Goal: Contribute content: Add original content to the website for others to see

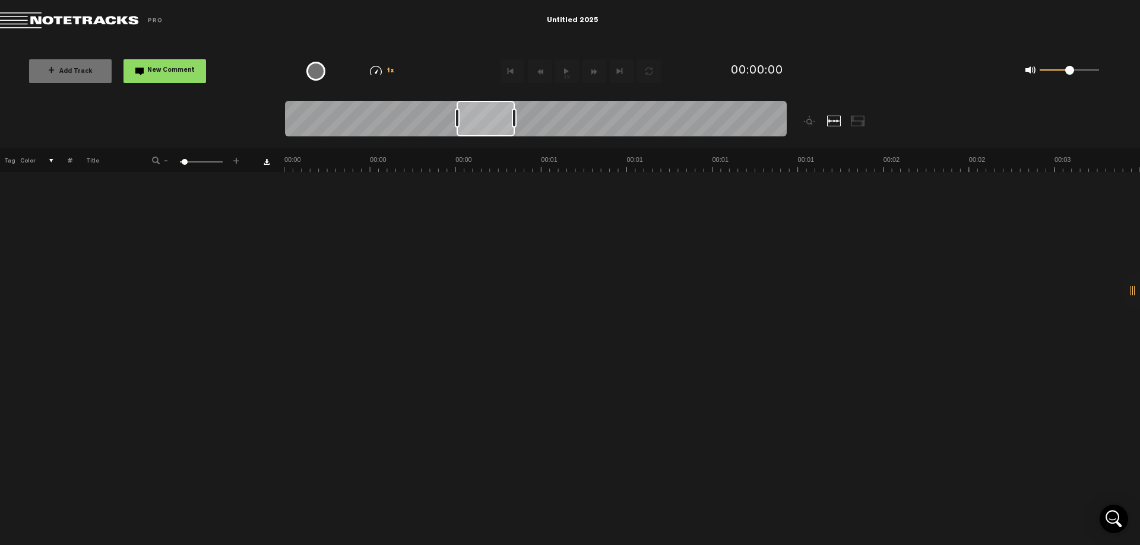
drag, startPoint x: 325, startPoint y: 123, endPoint x: 613, endPoint y: 115, distance: 288.0
click at [515, 115] on div at bounding box center [485, 119] width 58 height 36
drag, startPoint x: 593, startPoint y: 122, endPoint x: 776, endPoint y: 115, distance: 182.9
click at [738, 116] on div at bounding box center [709, 119] width 57 height 36
drag, startPoint x: 542, startPoint y: 123, endPoint x: 249, endPoint y: 132, distance: 293.4
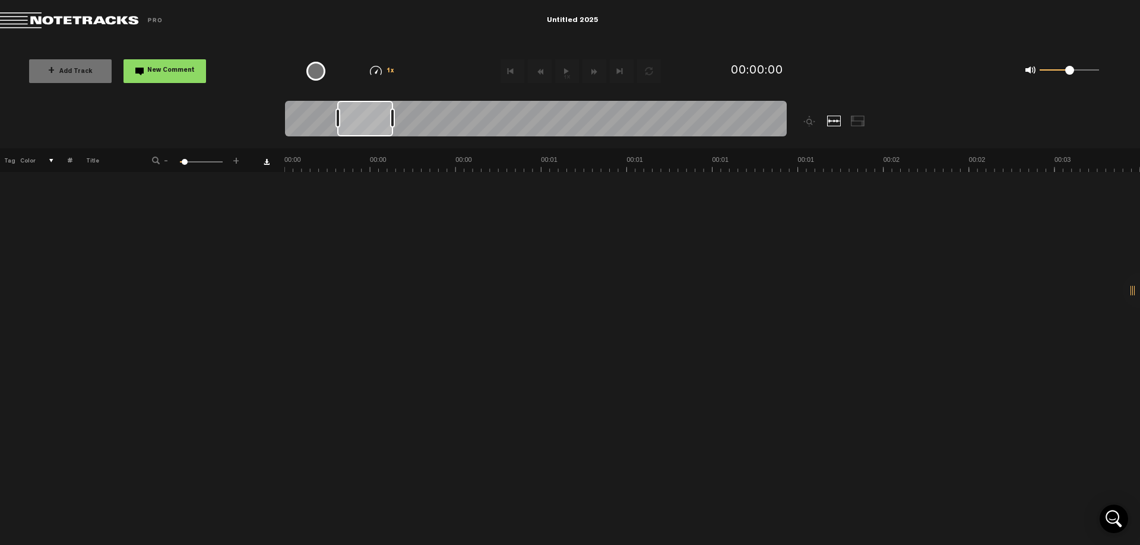
click at [249, 132] on nt-zoom-navigation-bar at bounding box center [570, 124] width 1140 height 47
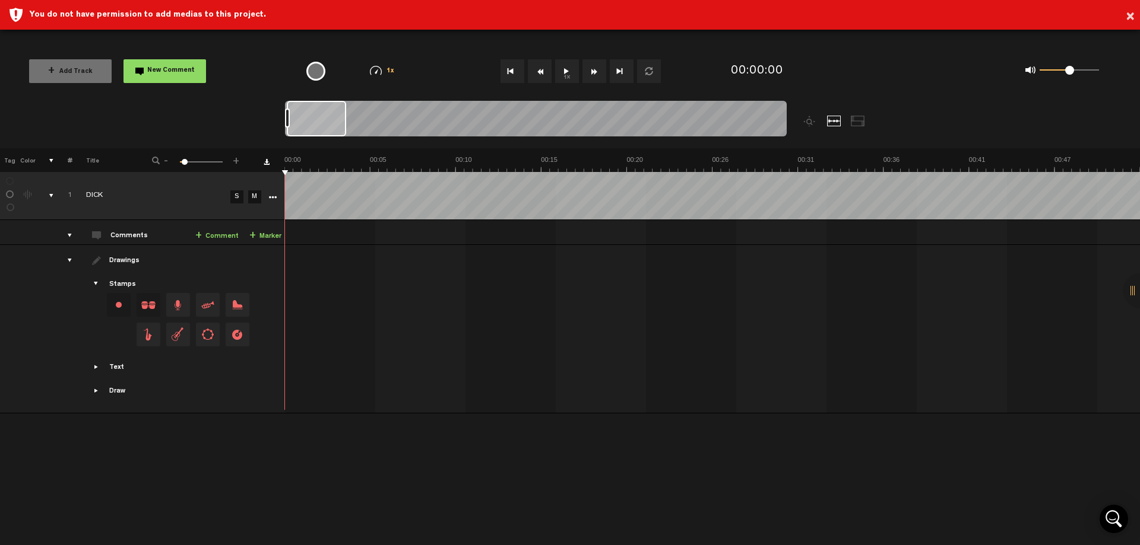
click at [1134, 15] on div "× You do not have permission to add medias to this project." at bounding box center [570, 15] width 1140 height 30
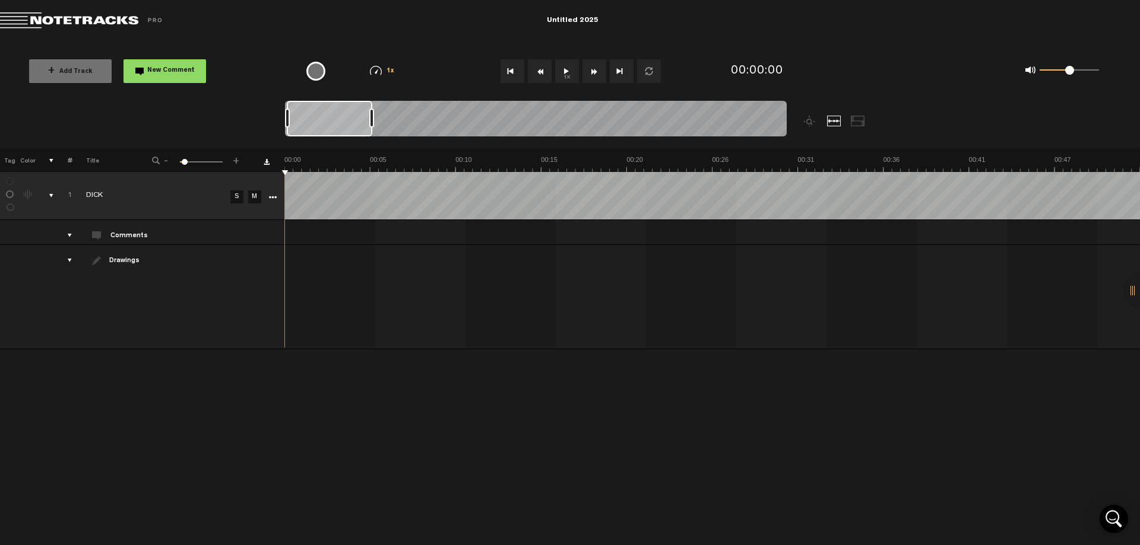
checkbox input "true"
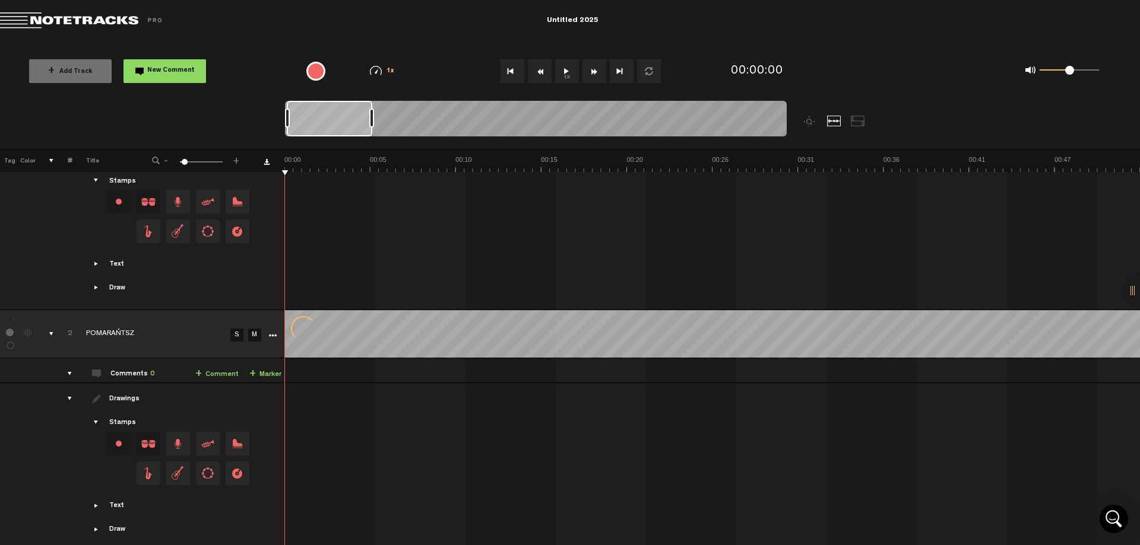
scroll to position [113, 0]
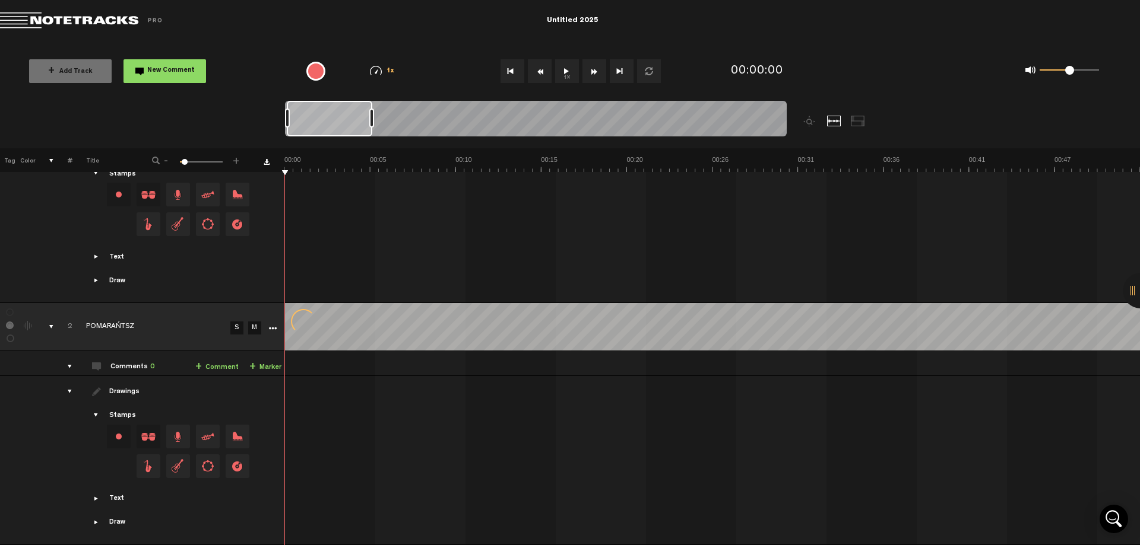
click at [53, 321] on div "comments, stamps & drawings" at bounding box center [46, 327] width 18 height 12
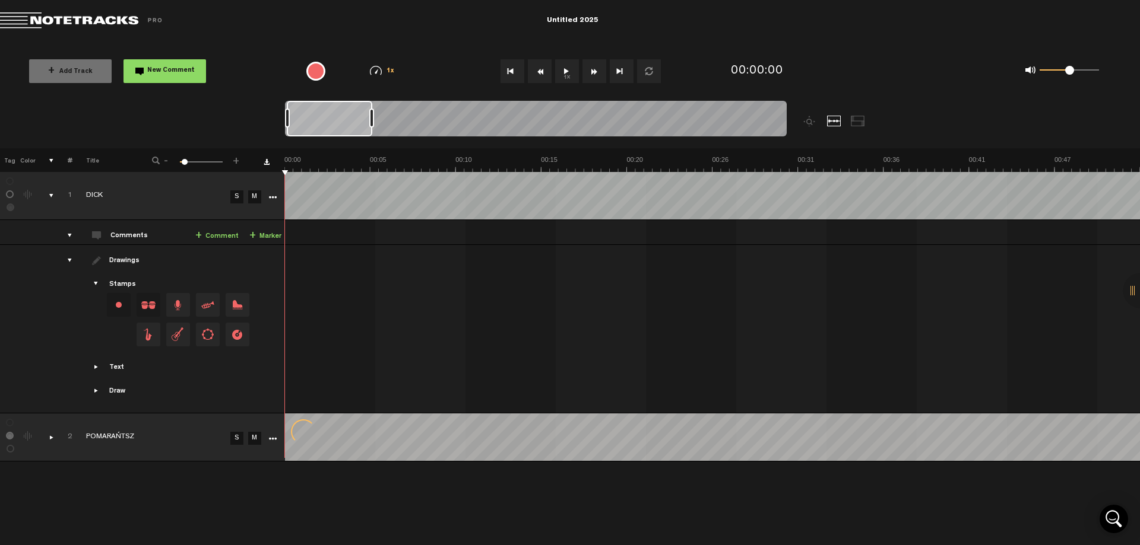
click at [52, 436] on div "comments, stamps & drawings" at bounding box center [46, 438] width 18 height 12
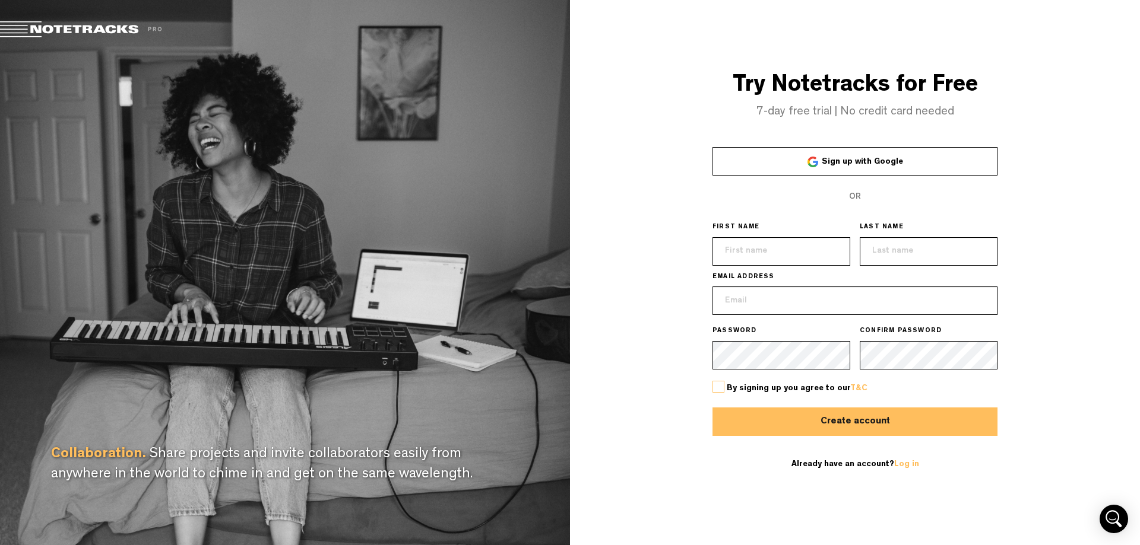
click at [860, 160] on span "Sign up with Google" at bounding box center [861, 162] width 81 height 8
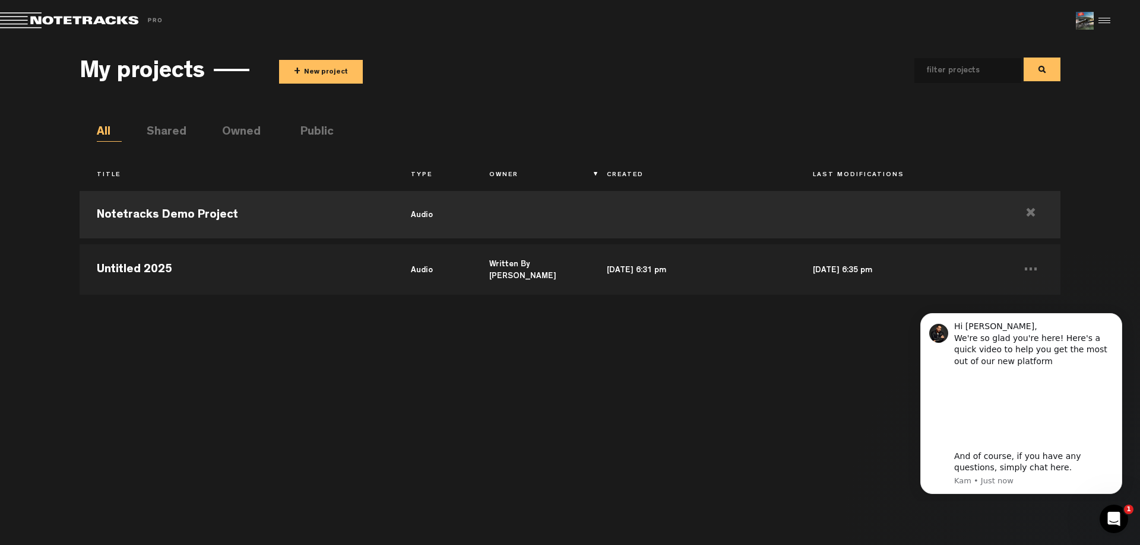
click at [556, 376] on div "Notetracks Demo Project audio Untitled 2025 audio Written By Blood Oct 1, 2025 …" at bounding box center [570, 359] width 980 height 348
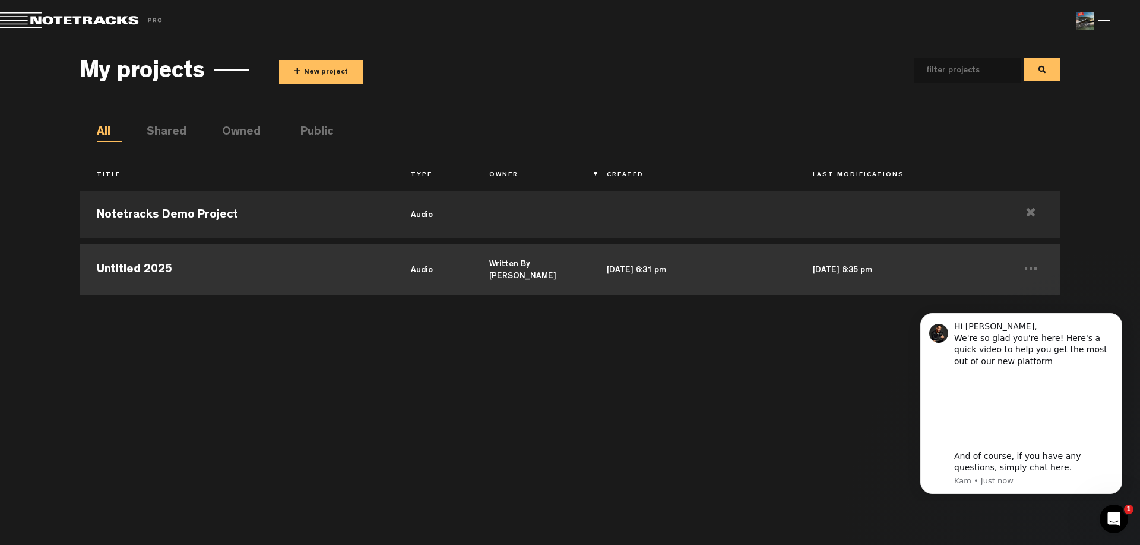
click at [215, 269] on td "Untitled 2025" at bounding box center [236, 268] width 313 height 53
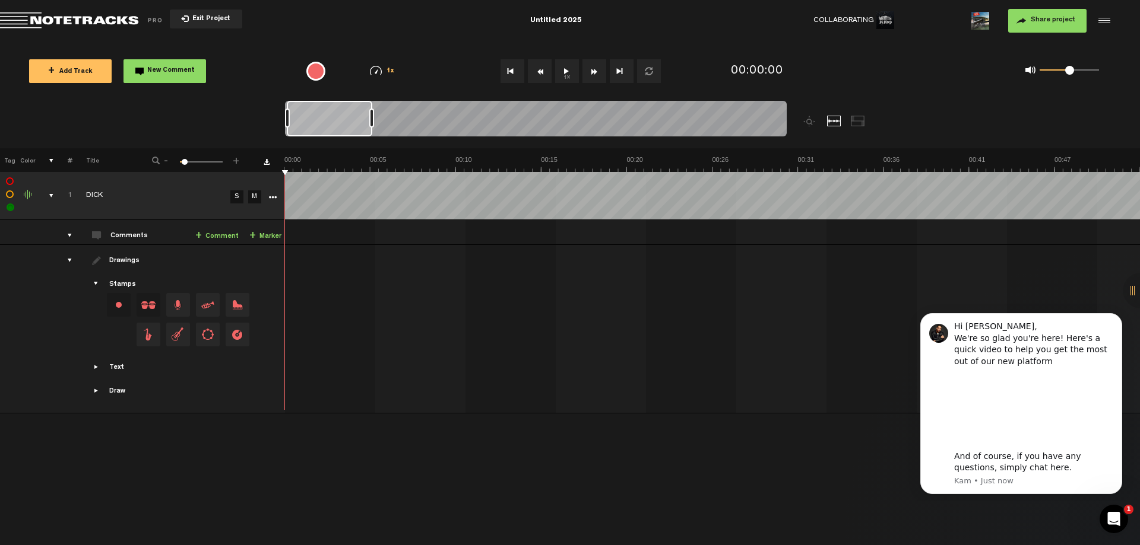
click at [44, 71] on button "+ Add Track" at bounding box center [70, 71] width 83 height 24
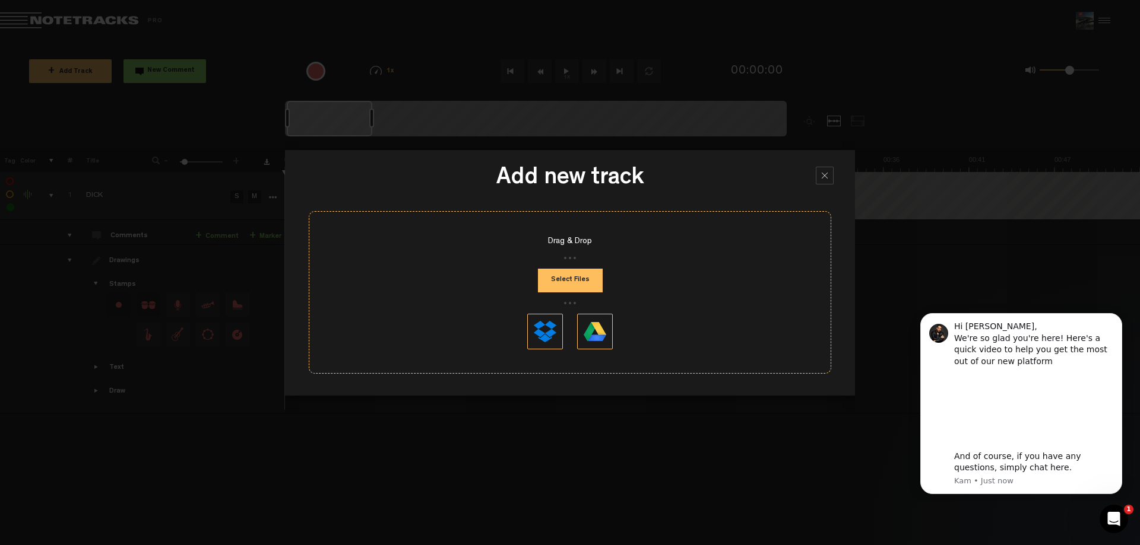
click at [563, 280] on button "Select Files" at bounding box center [570, 281] width 65 height 24
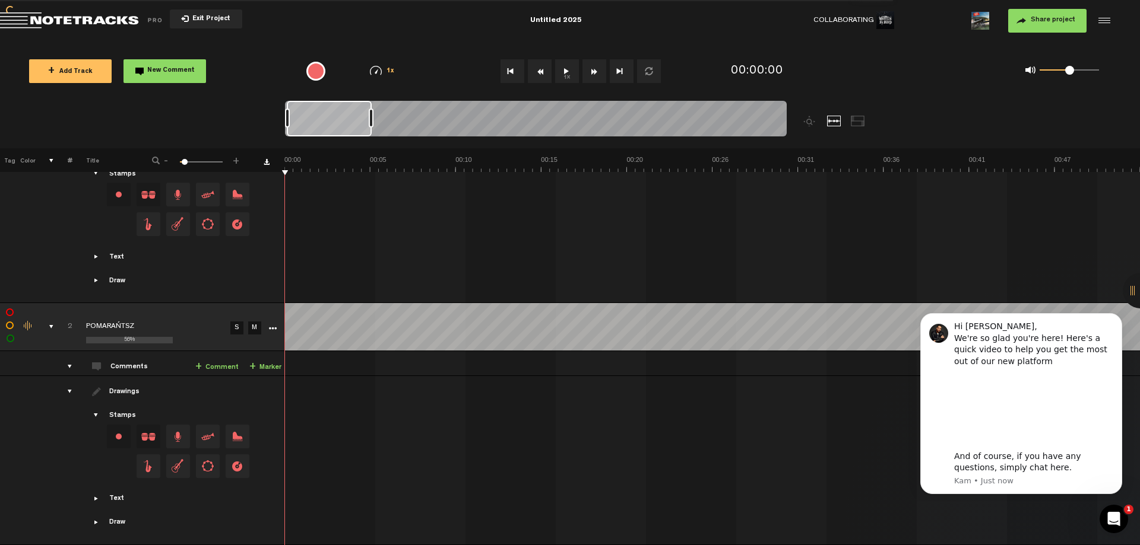
scroll to position [113, 0]
click at [323, 357] on td "2 POMARAŃTSZ S M POMARAŃTSZ by Written By Blood 0 collaborators" at bounding box center [712, 363] width 855 height 25
click at [563, 69] on button "1x" at bounding box center [567, 71] width 24 height 24
click at [1119, 316] on icon "Dismiss notification" at bounding box center [1118, 317] width 4 height 4
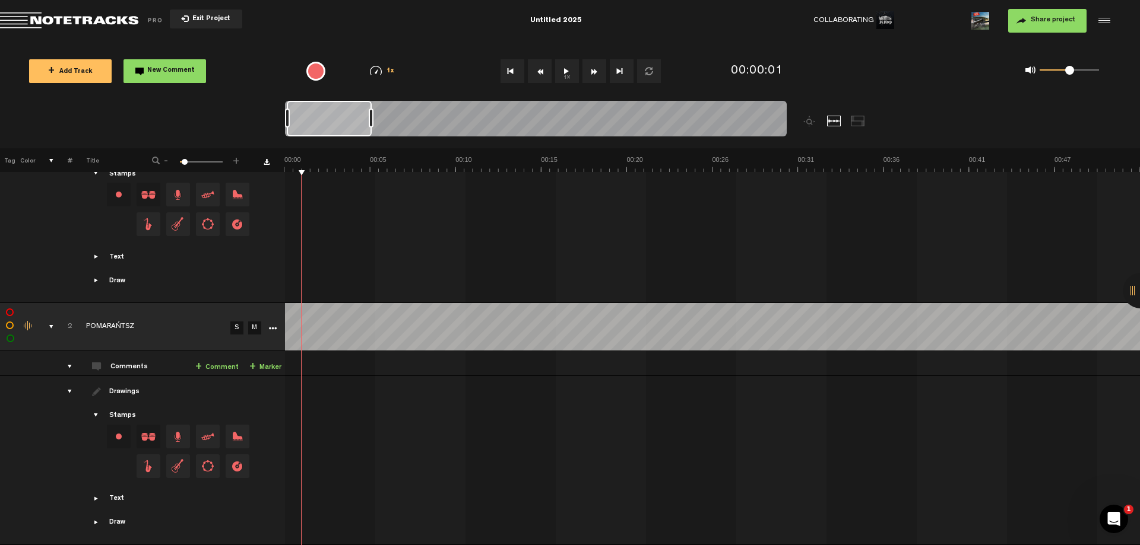
scroll to position [0, 0]
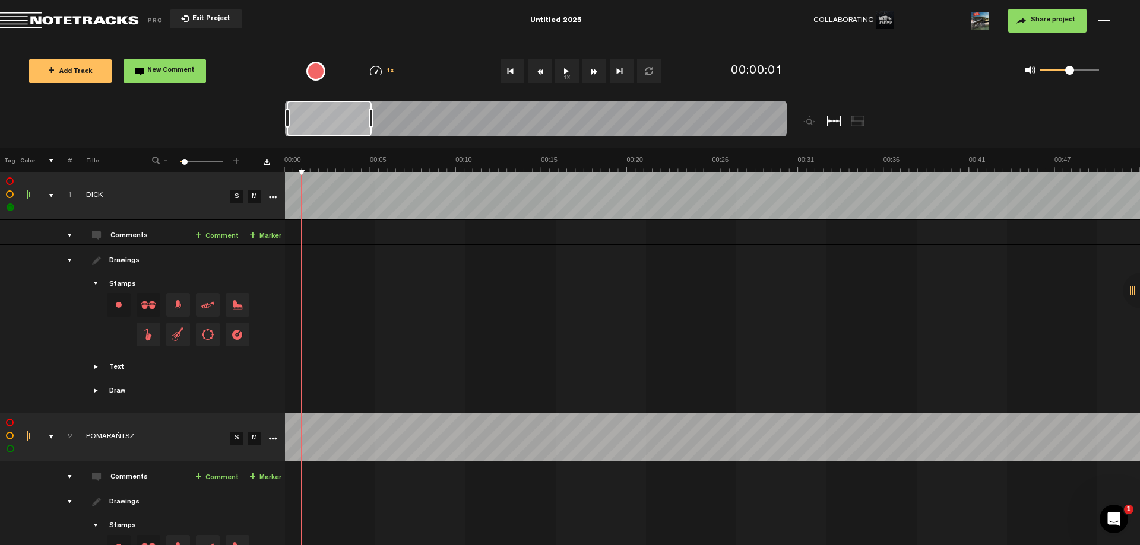
click at [252, 200] on link "M" at bounding box center [254, 197] width 13 height 13
click at [564, 69] on button "1x" at bounding box center [567, 71] width 24 height 24
click at [567, 69] on button "1x" at bounding box center [567, 71] width 24 height 24
click at [255, 438] on link "M" at bounding box center [254, 438] width 13 height 13
click at [253, 199] on link "M" at bounding box center [254, 197] width 13 height 13
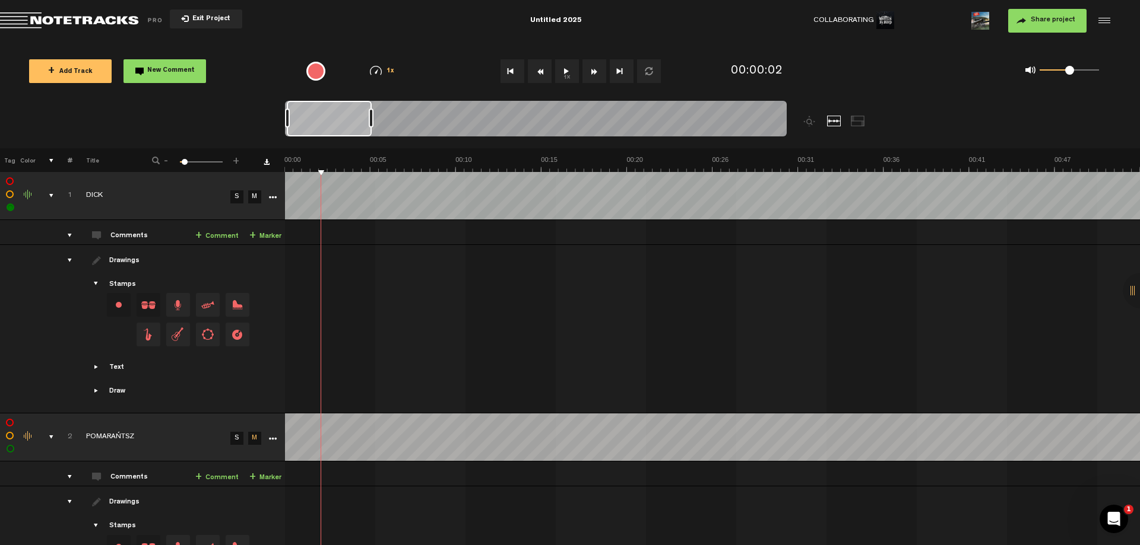
click at [569, 74] on button "1x" at bounding box center [567, 71] width 24 height 24
click at [255, 194] on link "M" at bounding box center [254, 197] width 13 height 13
click at [255, 436] on link "M" at bounding box center [254, 438] width 13 height 13
click at [561, 78] on button "1x" at bounding box center [567, 71] width 24 height 24
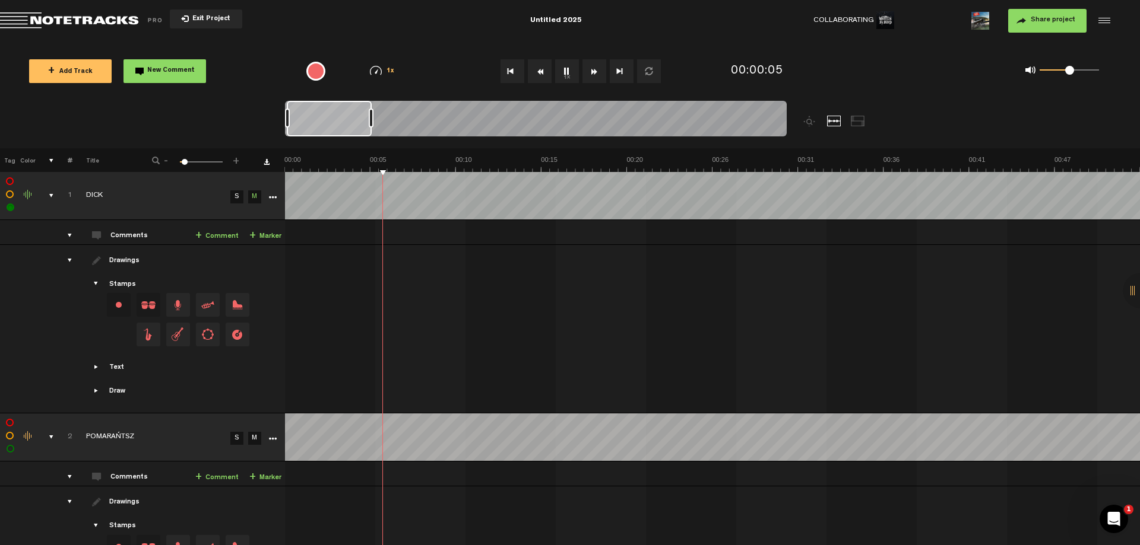
click at [564, 75] on button "1x" at bounding box center [567, 71] width 24 height 24
click at [557, 395] on td at bounding box center [712, 329] width 855 height 169
click at [569, 68] on button "1x" at bounding box center [567, 71] width 24 height 24
checkbox input "true"
click at [569, 67] on button "1x" at bounding box center [567, 71] width 24 height 24
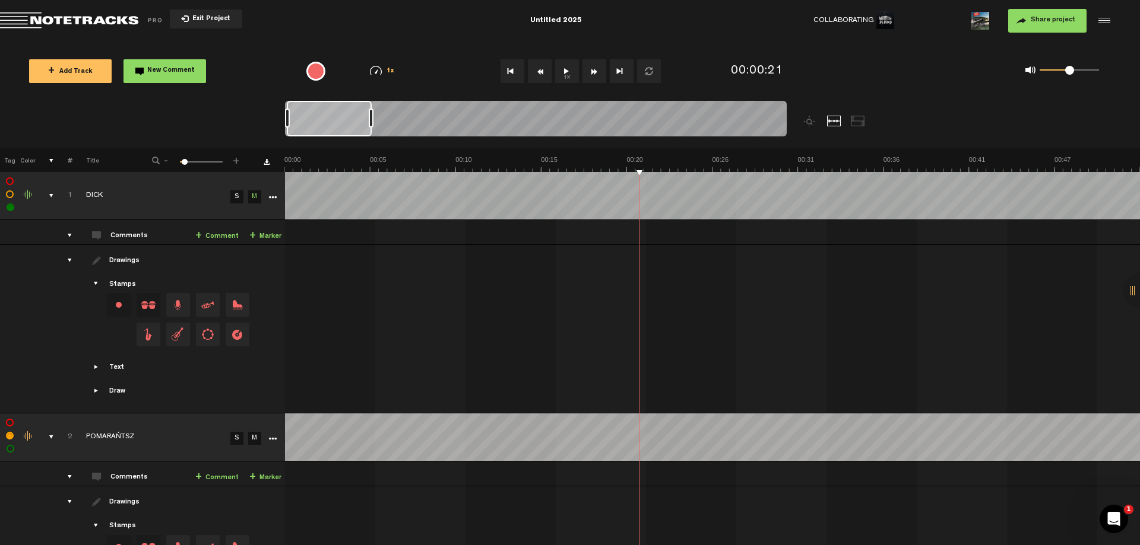
click at [563, 70] on button "1x" at bounding box center [567, 71] width 24 height 24
click at [565, 69] on button "1x" at bounding box center [567, 71] width 24 height 24
click at [506, 67] on button "Go to beginning" at bounding box center [512, 71] width 24 height 24
click at [559, 348] on td at bounding box center [712, 329] width 855 height 169
drag, startPoint x: 556, startPoint y: 345, endPoint x: 551, endPoint y: 388, distance: 42.5
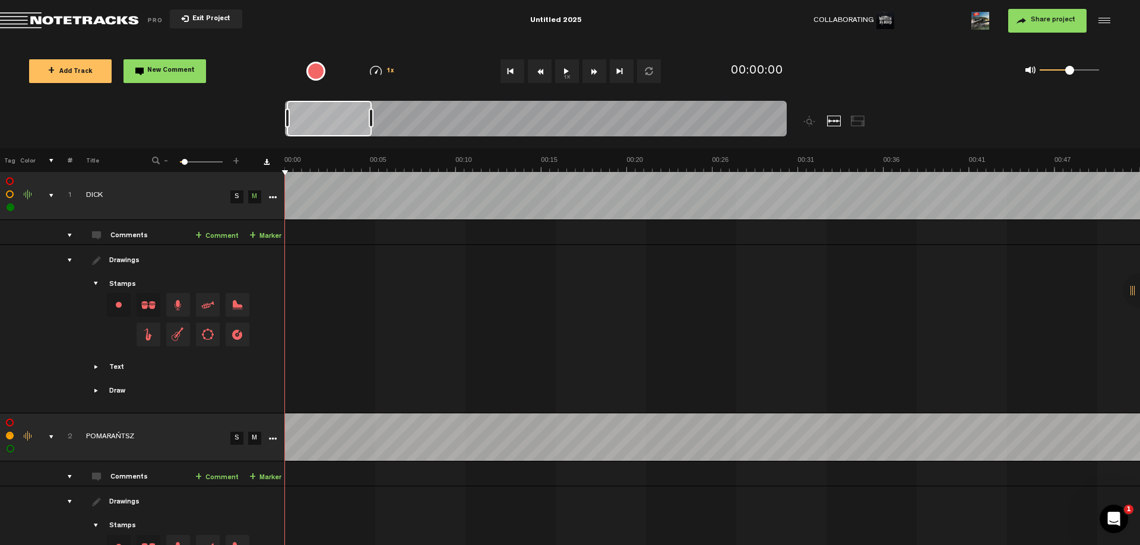
click at [565, 71] on button "1x" at bounding box center [567, 71] width 24 height 24
click at [570, 73] on button "1x" at bounding box center [567, 71] width 24 height 24
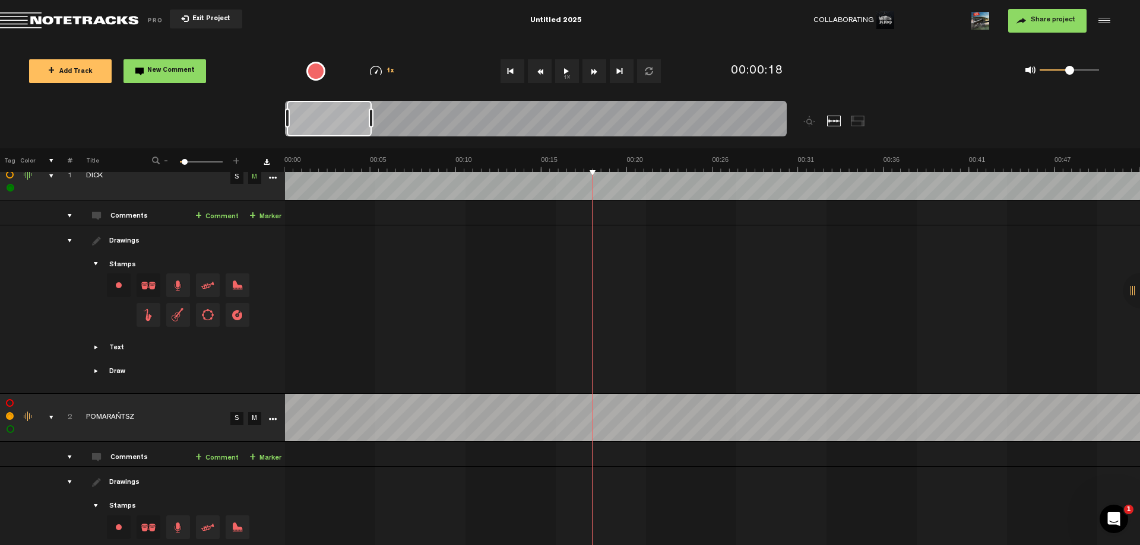
scroll to position [3, 0]
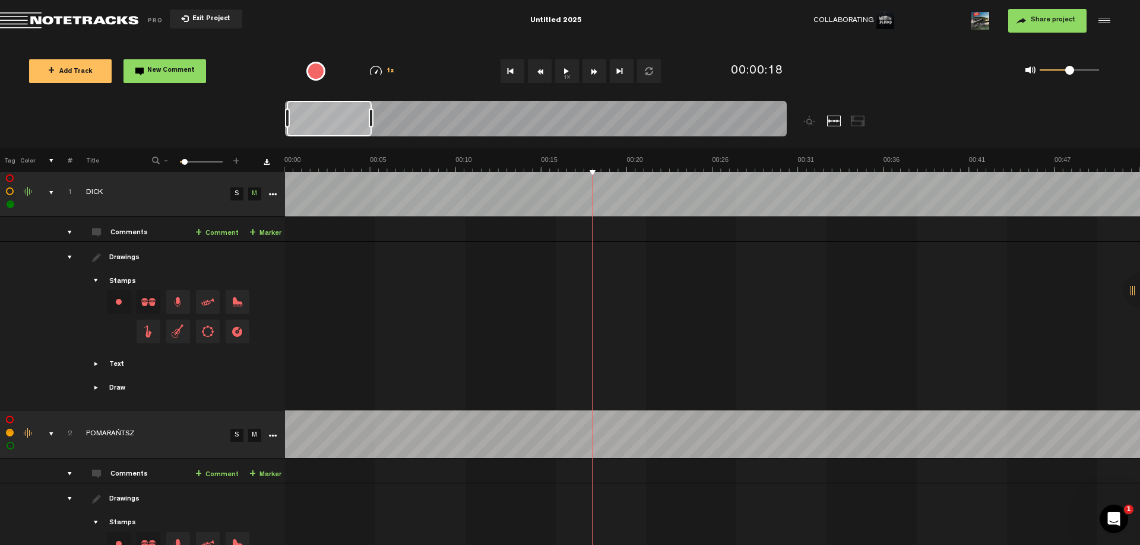
click at [269, 195] on icon "More" at bounding box center [272, 195] width 8 height 8
click at [270, 194] on icon "More" at bounding box center [272, 195] width 8 height 8
click at [50, 192] on div "comments, stamps & drawings" at bounding box center [46, 193] width 18 height 12
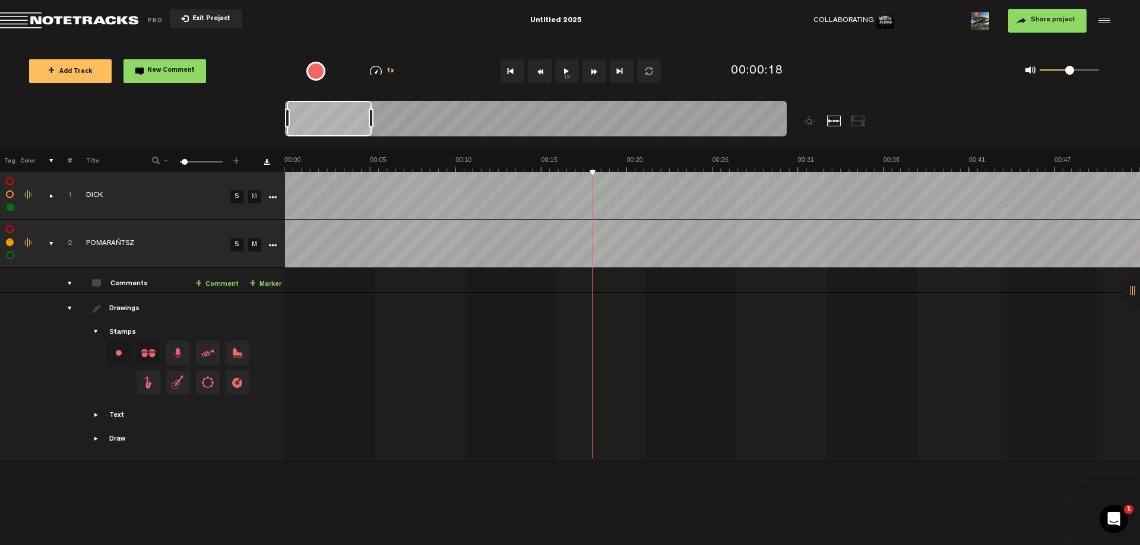
click at [53, 242] on div "comments, stamps & drawings" at bounding box center [46, 244] width 18 height 12
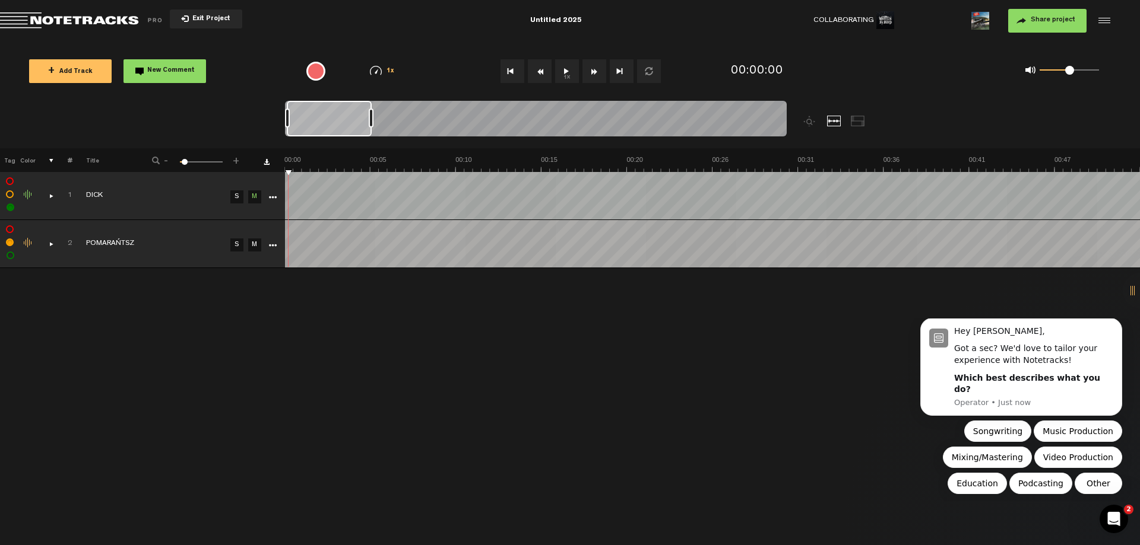
click at [1108, 18] on div at bounding box center [1102, 21] width 18 height 18
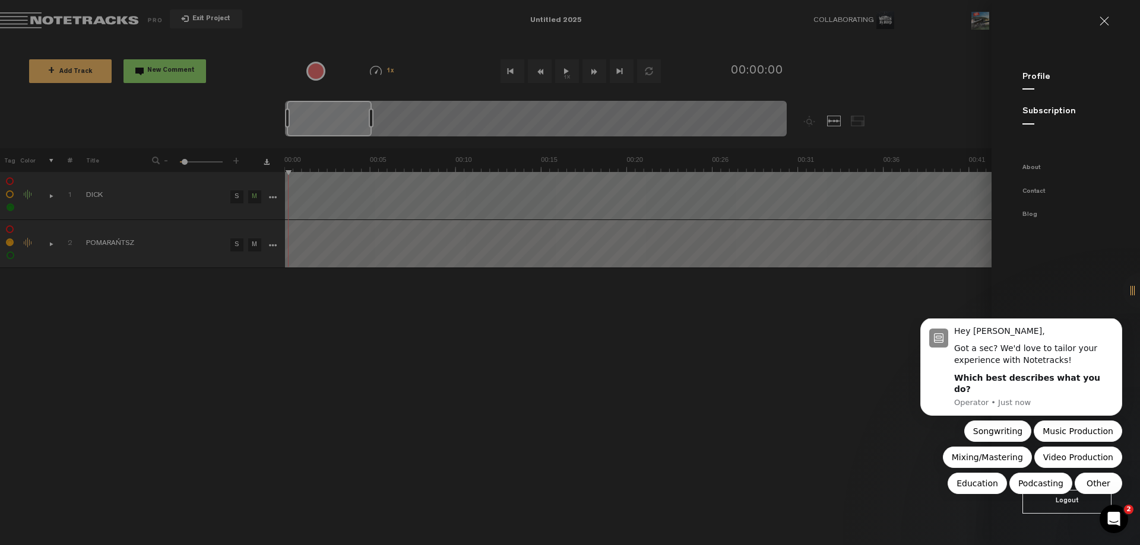
click at [878, 261] on md-backdrop at bounding box center [570, 272] width 1140 height 545
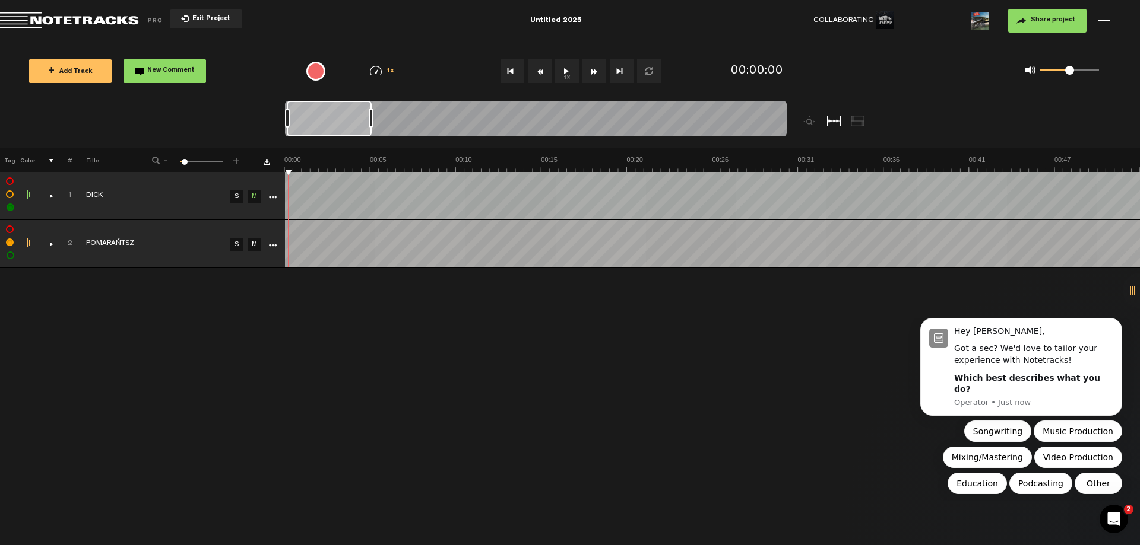
click at [853, 120] on div at bounding box center [858, 121] width 14 height 11
click at [841, 116] on div at bounding box center [598, 124] width 627 height 47
click at [836, 119] on div at bounding box center [834, 121] width 14 height 11
drag, startPoint x: 341, startPoint y: 119, endPoint x: 264, endPoint y: 125, distance: 77.9
click at [264, 125] on nt-zoom-navigation-bar at bounding box center [570, 124] width 1140 height 47
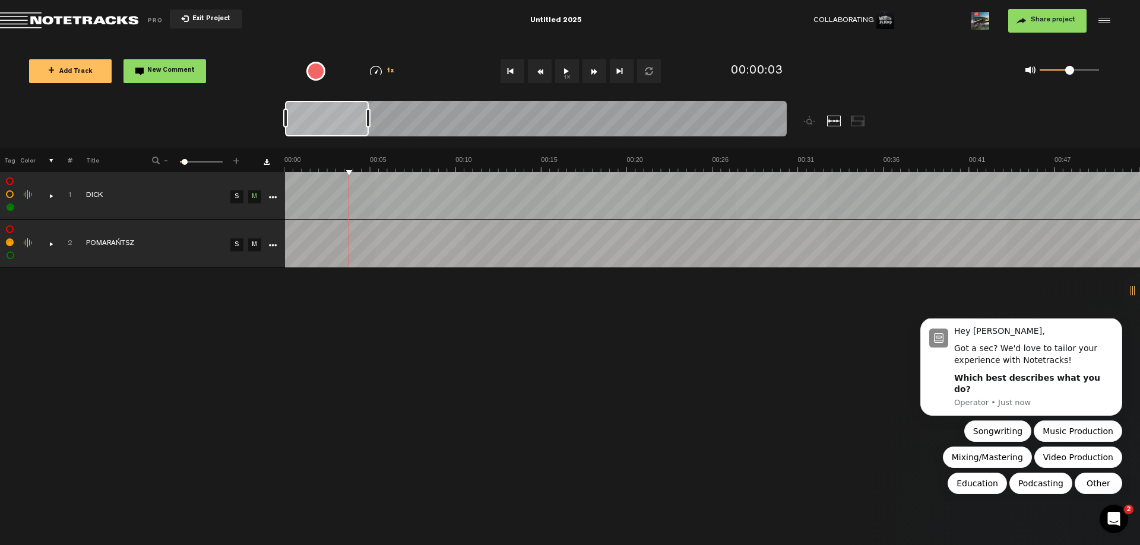
drag, startPoint x: 339, startPoint y: 268, endPoint x: 309, endPoint y: 293, distance: 39.1
click at [309, 293] on div "+ New drawing Tag Color # Title - 1 100 6 + 1 DICK S M Export to Headliner Upda…" at bounding box center [570, 346] width 1140 height 397
click at [274, 245] on icon "More" at bounding box center [272, 246] width 8 height 8
click at [251, 308] on div "+ New drawing Tag Color # Title - 1 100 6 + 1 DICK S M Export to Headliner Upda…" at bounding box center [570, 346] width 1140 height 397
click at [53, 245] on div "comments, stamps & drawings" at bounding box center [46, 244] width 18 height 12
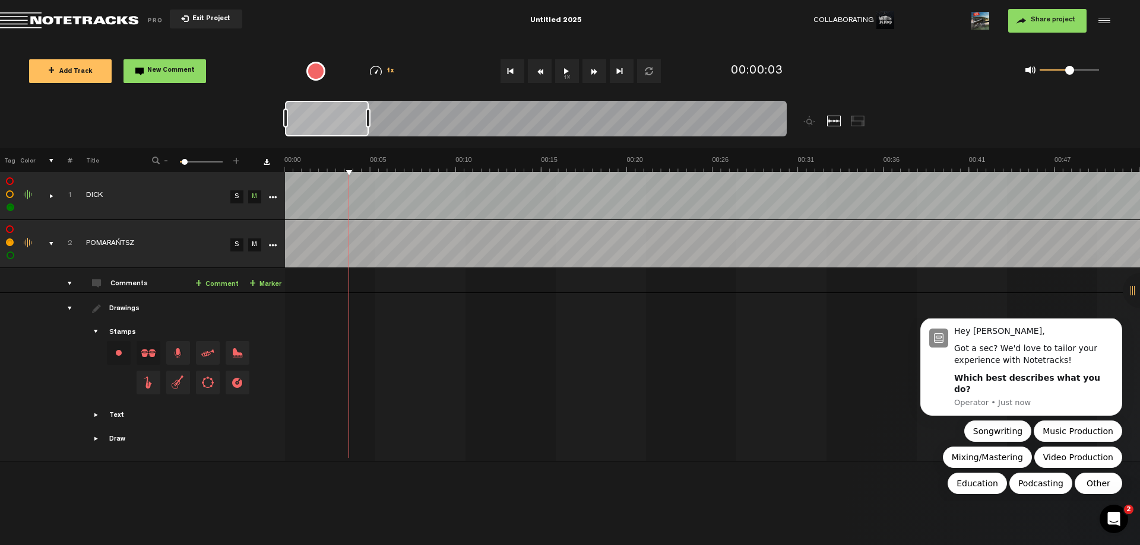
click at [513, 70] on button "Go to beginning" at bounding box center [512, 71] width 24 height 24
click at [96, 415] on span "Showcase text" at bounding box center [95, 415] width 9 height 9
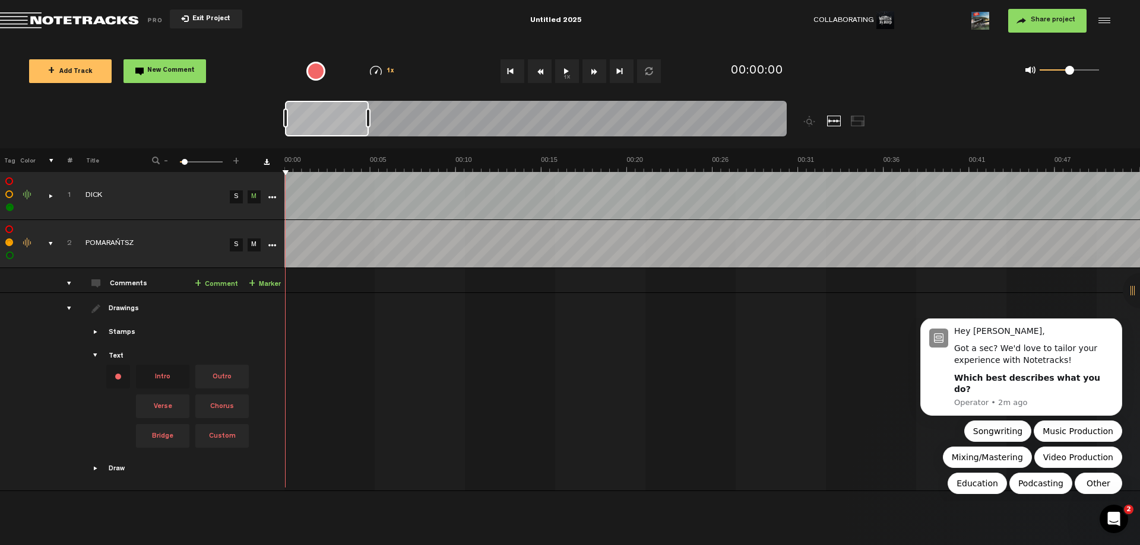
click at [175, 371] on span "Intro" at bounding box center [162, 377] width 53 height 24
click at [265, 178] on tr "1 DICK S M Export to Headliner Update Download Download original Export Audacit…" at bounding box center [569, 196] width 1140 height 48
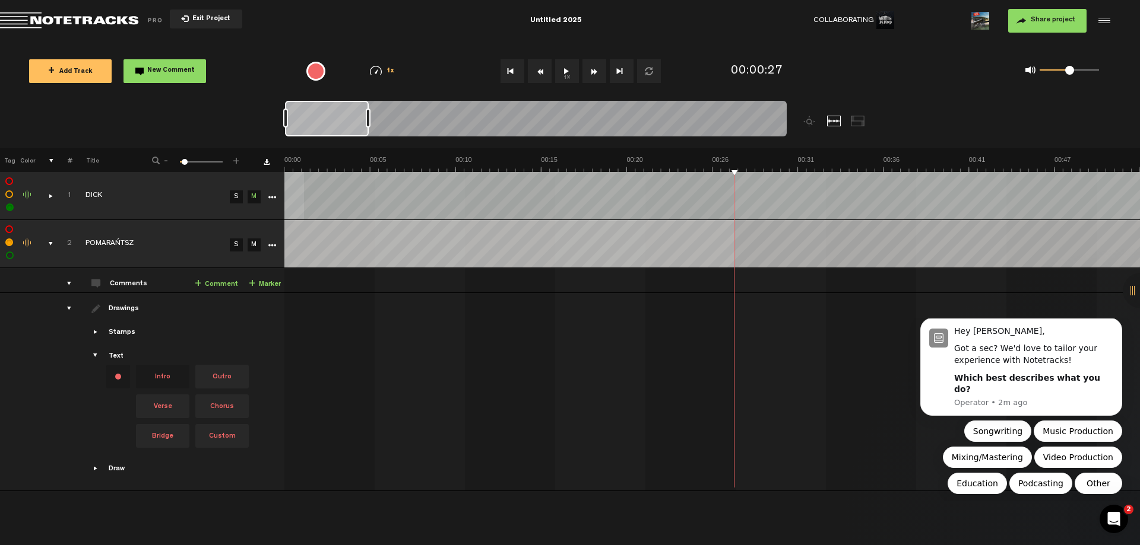
click at [271, 230] on tr "2 completed POMARAŃTSZ S M Export to Headliner Update Download Download origina…" at bounding box center [569, 244] width 1140 height 48
click at [176, 372] on span "Intro" at bounding box center [162, 377] width 53 height 24
drag, startPoint x: 115, startPoint y: 377, endPoint x: 255, endPoint y: 237, distance: 197.7
click at [255, 237] on tbody "2 completed POMARAŃTSZ S M Export to Headliner Update Download Download origina…" at bounding box center [569, 355] width 1140 height 271
drag, startPoint x: 160, startPoint y: 372, endPoint x: 249, endPoint y: 240, distance: 158.7
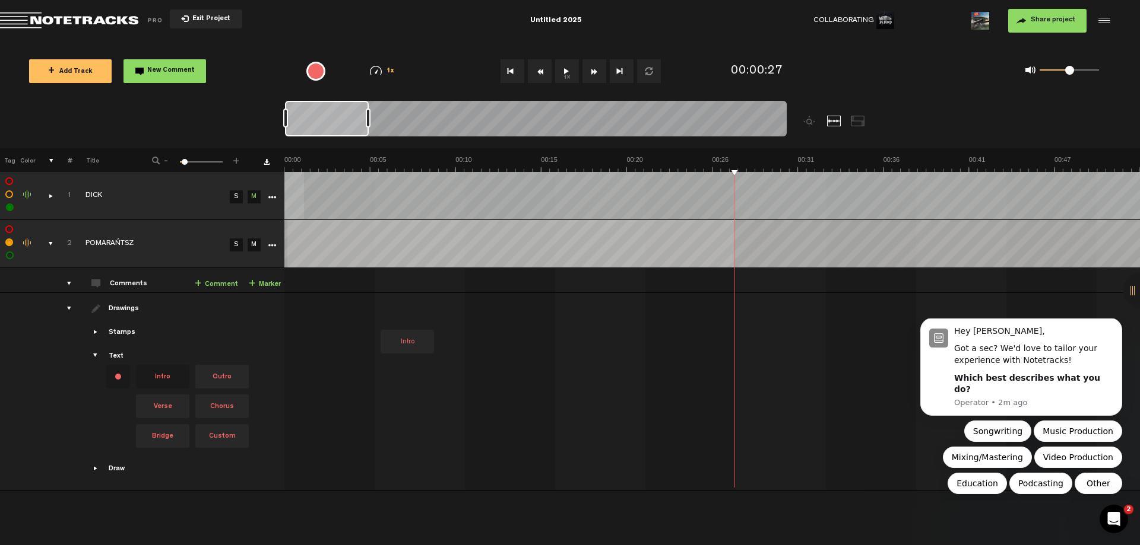
click at [249, 240] on tbody "2 completed POMARAŃTSZ S M Export to Headliner Update Download Download origina…" at bounding box center [569, 355] width 1140 height 271
click at [419, 272] on td "2 POMARAŃTSZ S M POMARAŃTSZ by Written By Blood 0 collaborators" at bounding box center [711, 280] width 855 height 25
click at [472, 284] on td "2 POMARAŃTSZ S M POMARAŃTSZ by Written By Blood 0 collaborators" at bounding box center [711, 280] width 855 height 25
click at [708, 324] on div "Intro" at bounding box center [704, 329] width 25 height 17
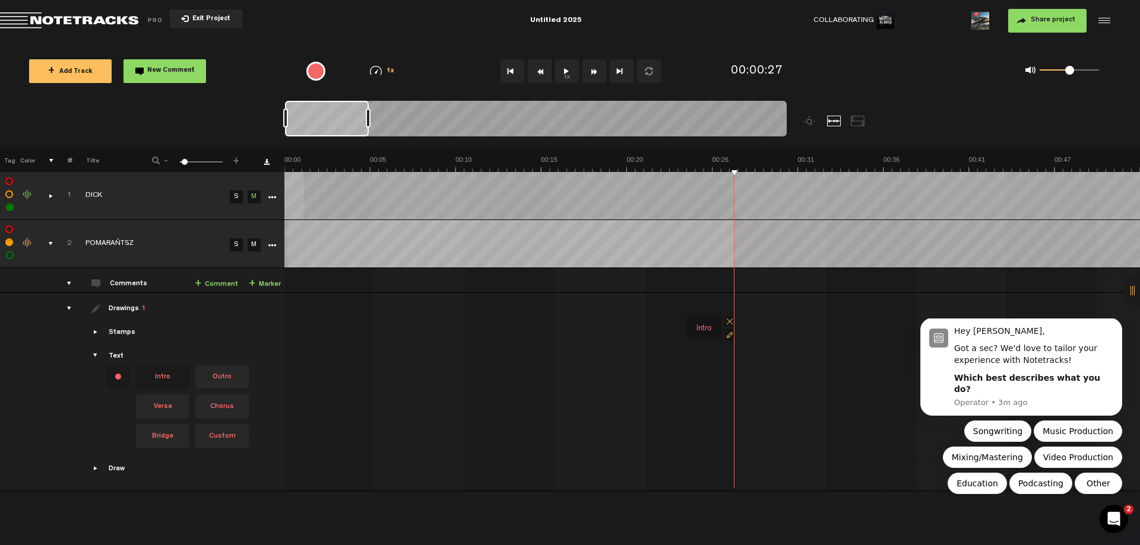
click at [729, 321] on span at bounding box center [729, 321] width 9 height 9
click at [1119, 325] on icon "Dismiss notification" at bounding box center [1118, 321] width 7 height 7
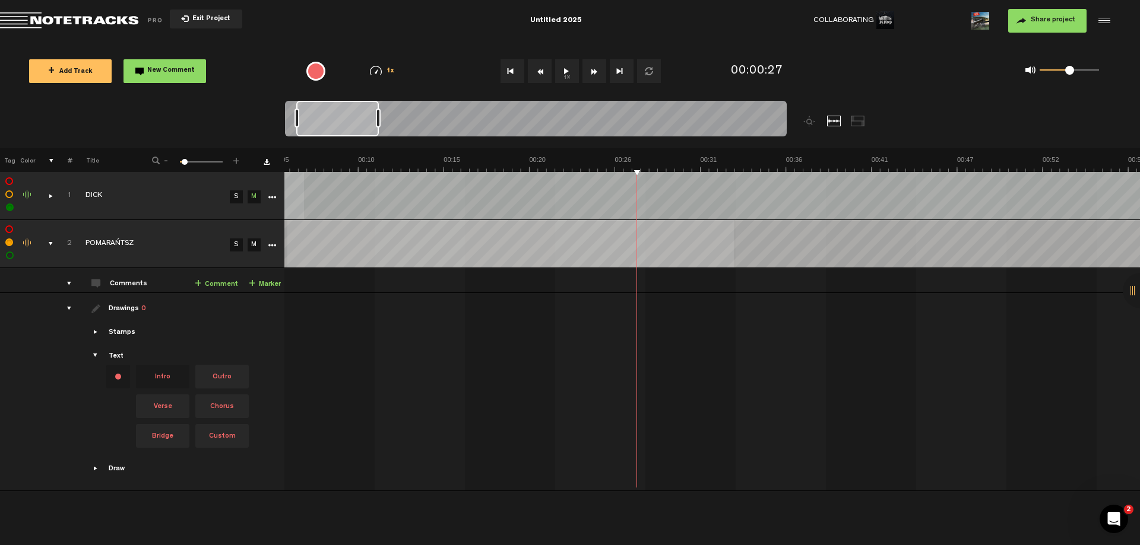
scroll to position [0, 0]
drag, startPoint x: 332, startPoint y: 121, endPoint x: 312, endPoint y: 119, distance: 20.3
click at [312, 119] on div at bounding box center [326, 119] width 83 height 36
click at [565, 74] on button "1x" at bounding box center [567, 71] width 24 height 24
click at [509, 67] on button "Go to beginning" at bounding box center [512, 71] width 24 height 24
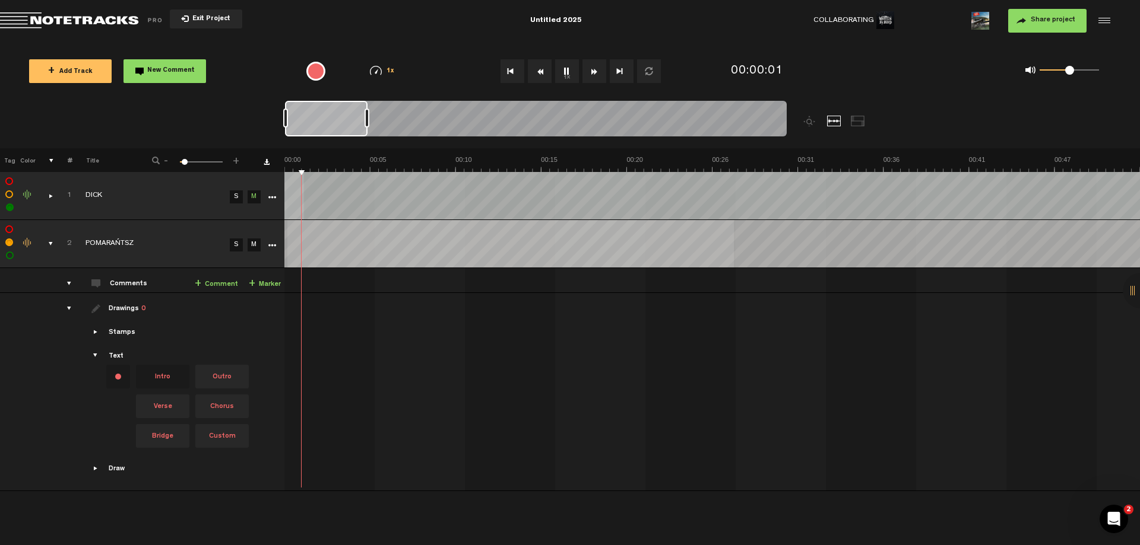
click at [656, 283] on td "2 POMARAŃTSZ S M POMARAŃTSZ by Written By Blood 0 collaborators" at bounding box center [711, 280] width 855 height 25
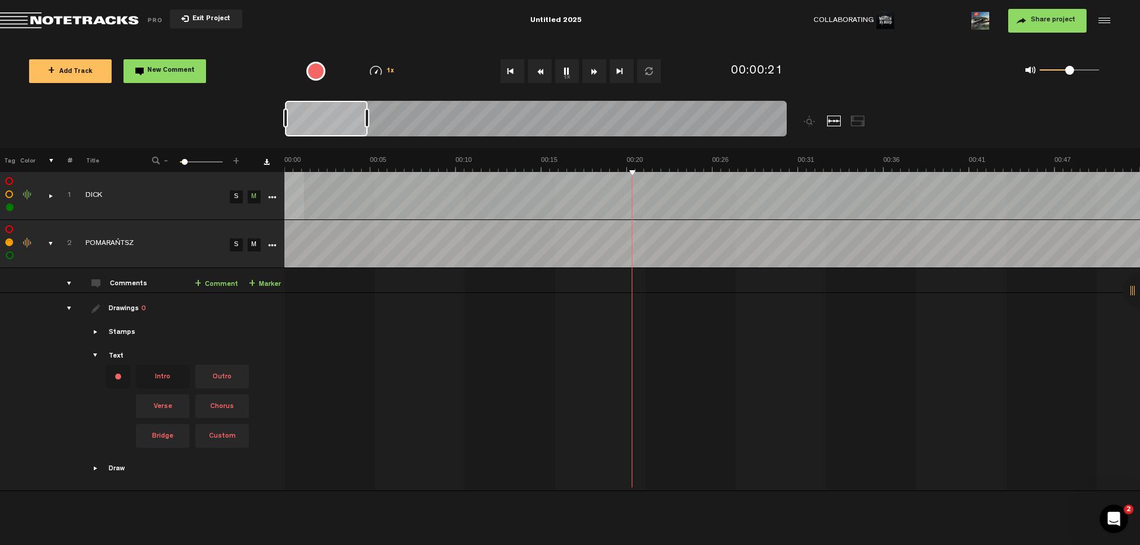
click at [569, 68] on button "1x" at bounding box center [567, 71] width 24 height 24
click at [431, 264] on tbody "2 completed POMARAŃTSZ S M Export to Headliner Update Download Download origina…" at bounding box center [569, 355] width 1140 height 271
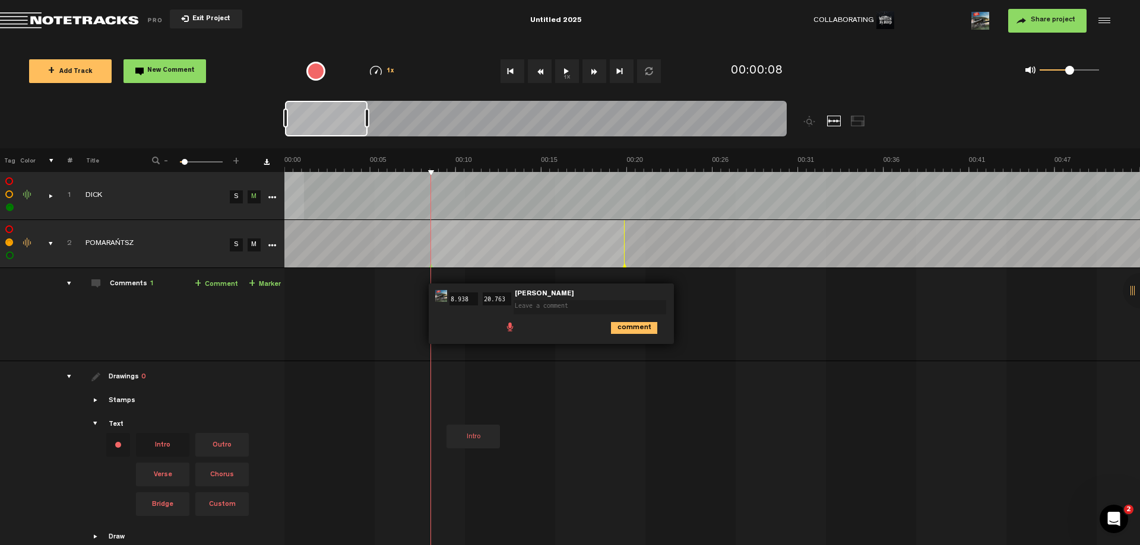
click at [602, 370] on td "Intro" at bounding box center [711, 460] width 855 height 198
click at [459, 394] on div "Intro" at bounding box center [459, 397] width 25 height 17
click at [486, 386] on span at bounding box center [484, 389] width 9 height 9
click at [208, 314] on td "Comments 1 + Comment + Marker" at bounding box center [178, 314] width 212 height 93
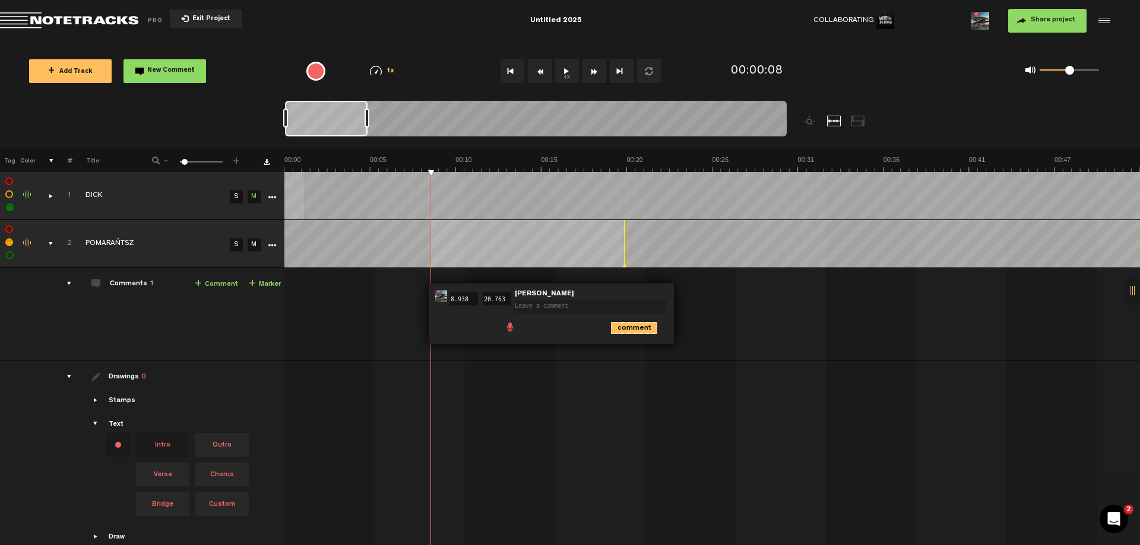
click at [623, 325] on icon "comment" at bounding box center [634, 328] width 46 height 12
click at [700, 296] on span "Delete comment" at bounding box center [701, 296] width 14 height 8
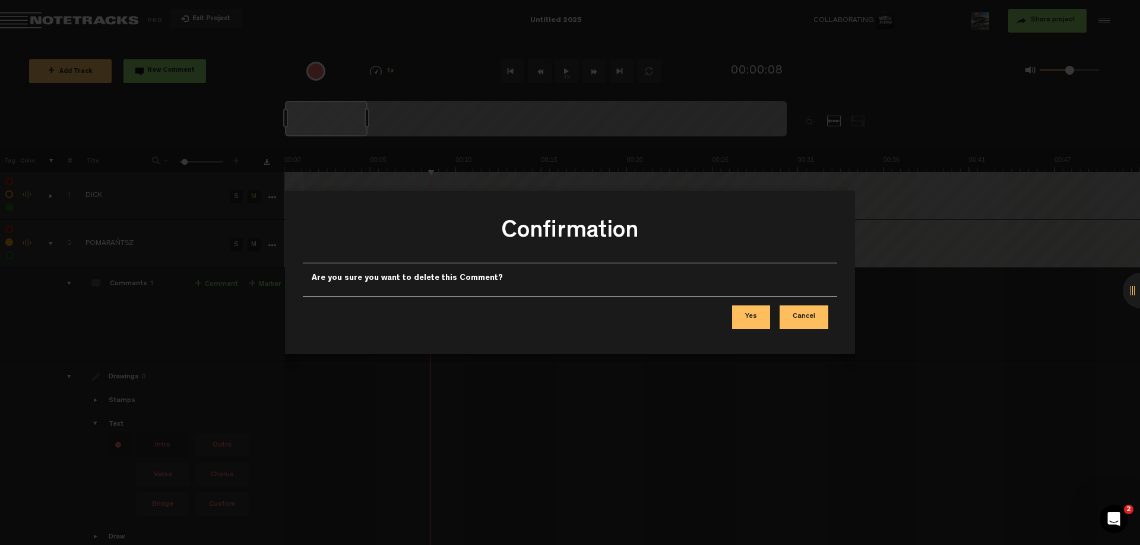
click at [759, 315] on button "Yes" at bounding box center [751, 318] width 38 height 24
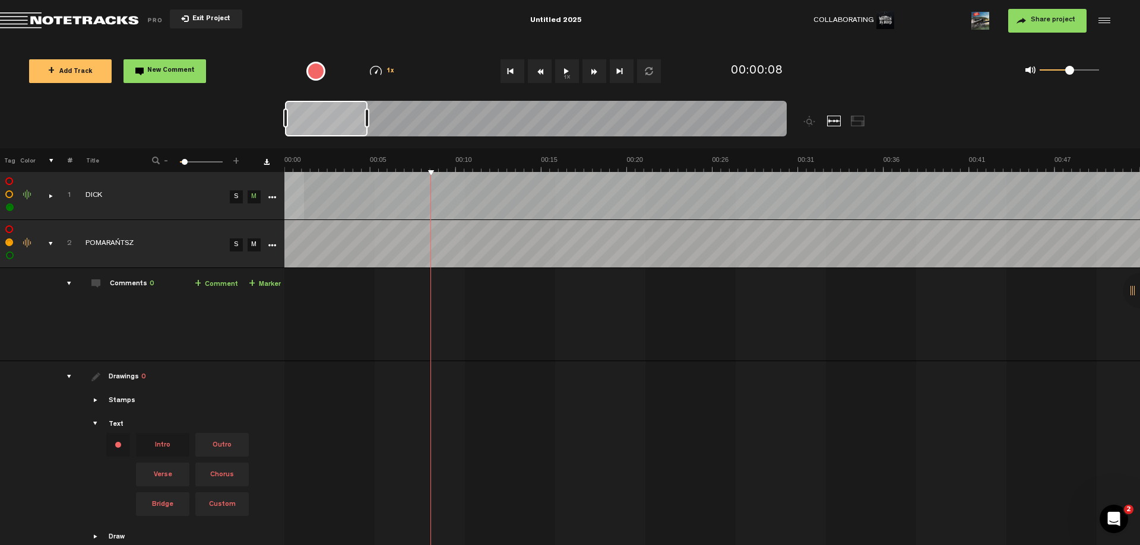
click at [68, 283] on div "comments" at bounding box center [64, 284] width 18 height 12
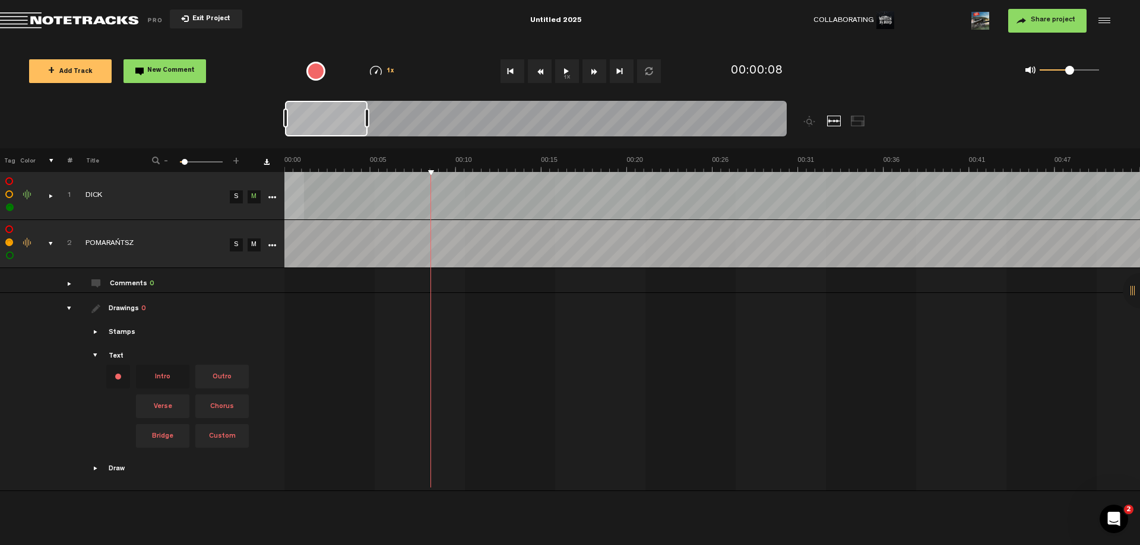
click at [563, 71] on button "1x" at bounding box center [567, 71] width 24 height 24
click at [564, 74] on button "1x" at bounding box center [567, 71] width 24 height 24
drag, startPoint x: 169, startPoint y: 373, endPoint x: 387, endPoint y: 279, distance: 237.9
click at [387, 279] on tbody "2 completed POMARAŃTSZ S M Export to Headliner Update Download Download origina…" at bounding box center [569, 355] width 1140 height 271
click at [283, 293] on td "Drawings 0 Stamps Text Intro" at bounding box center [178, 392] width 212 height 198
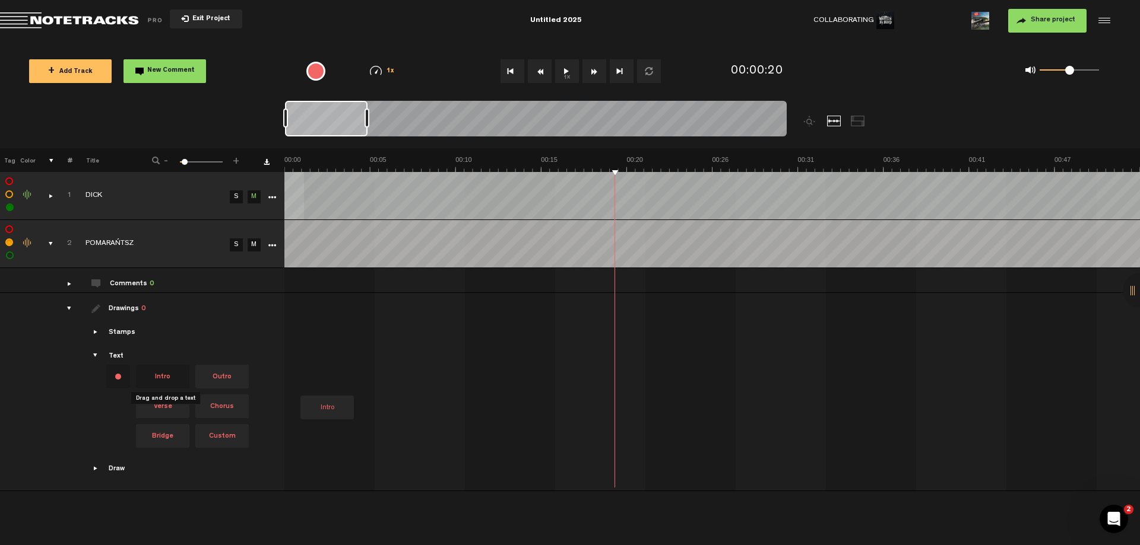
drag, startPoint x: 164, startPoint y: 375, endPoint x: 300, endPoint y: 359, distance: 136.9
click at [300, 359] on tr "Drawings 0 Stamps Text Intro +" at bounding box center [569, 392] width 1140 height 198
drag, startPoint x: 309, startPoint y: 381, endPoint x: 293, endPoint y: 306, distance: 76.4
click at [293, 306] on div "Intro" at bounding box center [299, 304] width 25 height 17
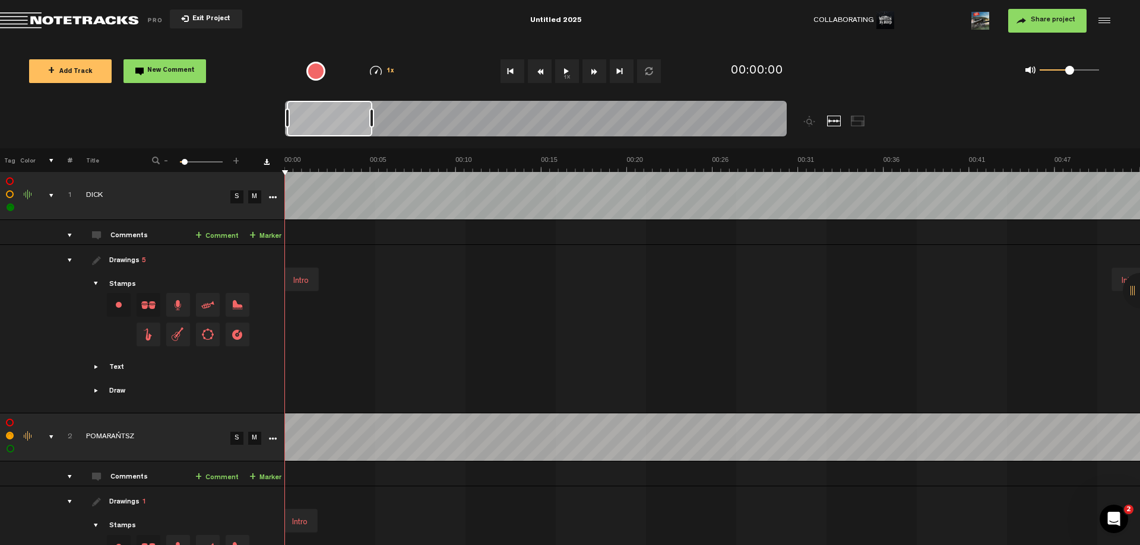
click at [50, 197] on div "comments, stamps & drawings" at bounding box center [46, 196] width 18 height 12
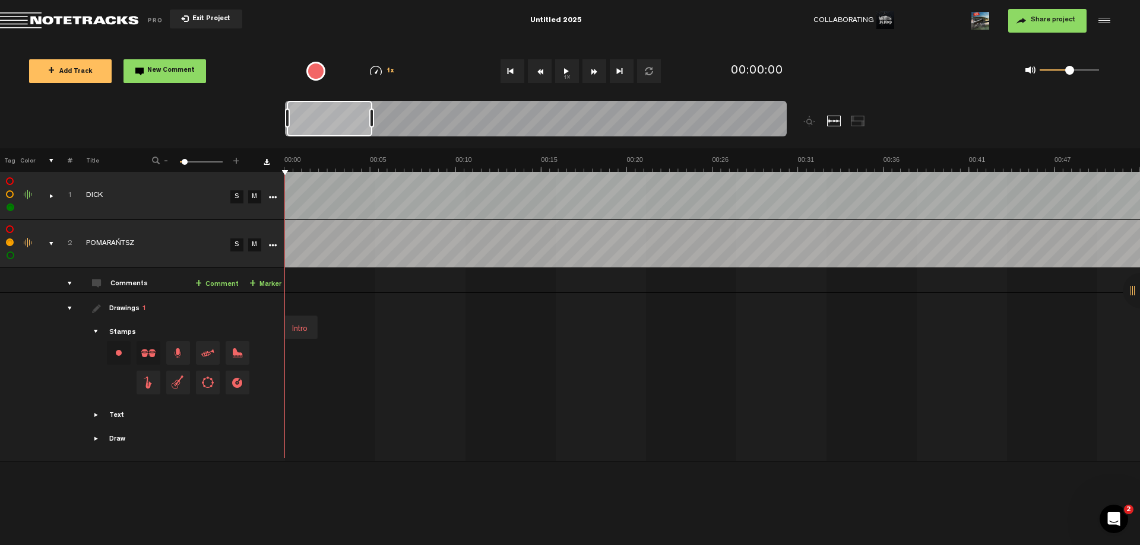
click at [566, 71] on button "1x" at bounding box center [567, 71] width 24 height 24
click at [255, 198] on link "M" at bounding box center [254, 197] width 13 height 13
click at [566, 72] on button "1x" at bounding box center [567, 71] width 24 height 24
click at [69, 305] on div "drawings" at bounding box center [65, 309] width 18 height 12
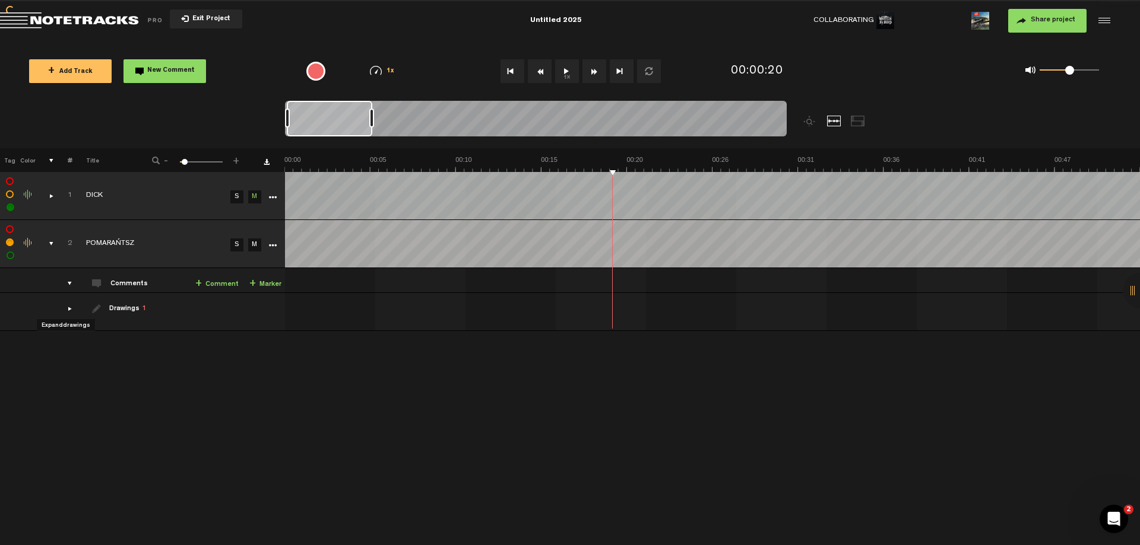
click at [69, 305] on div "drawings" at bounding box center [65, 309] width 18 height 12
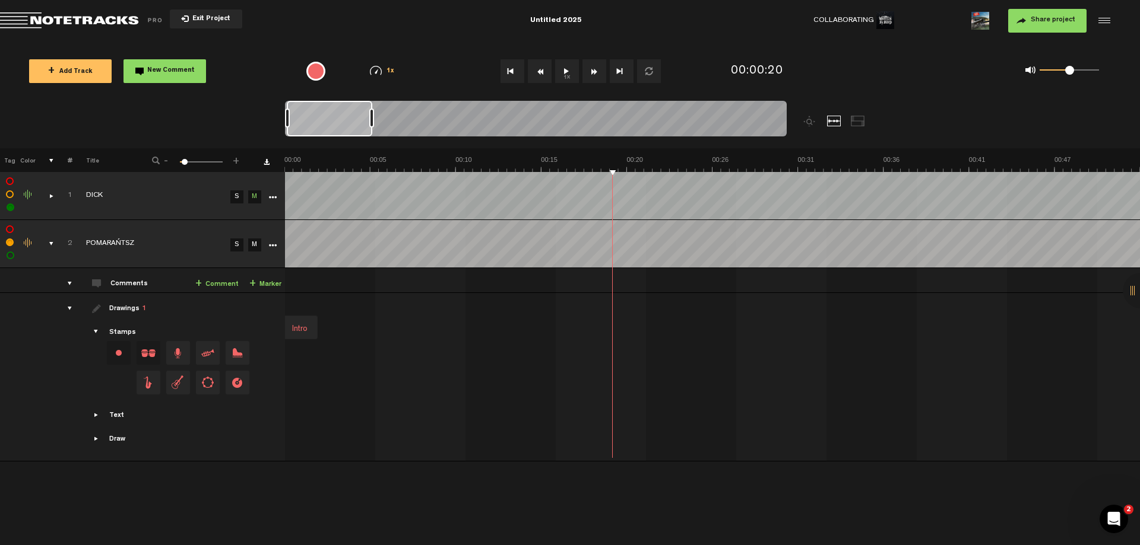
click at [94, 333] on span "Showcase stamps" at bounding box center [96, 332] width 9 height 9
click at [94, 329] on span "Showcase stamps" at bounding box center [96, 332] width 9 height 9
click at [96, 413] on span "Showcase text" at bounding box center [96, 415] width 9 height 9
click at [224, 432] on span "Custom" at bounding box center [222, 436] width 53 height 24
click at [232, 434] on span "Custom" at bounding box center [222, 436] width 53 height 24
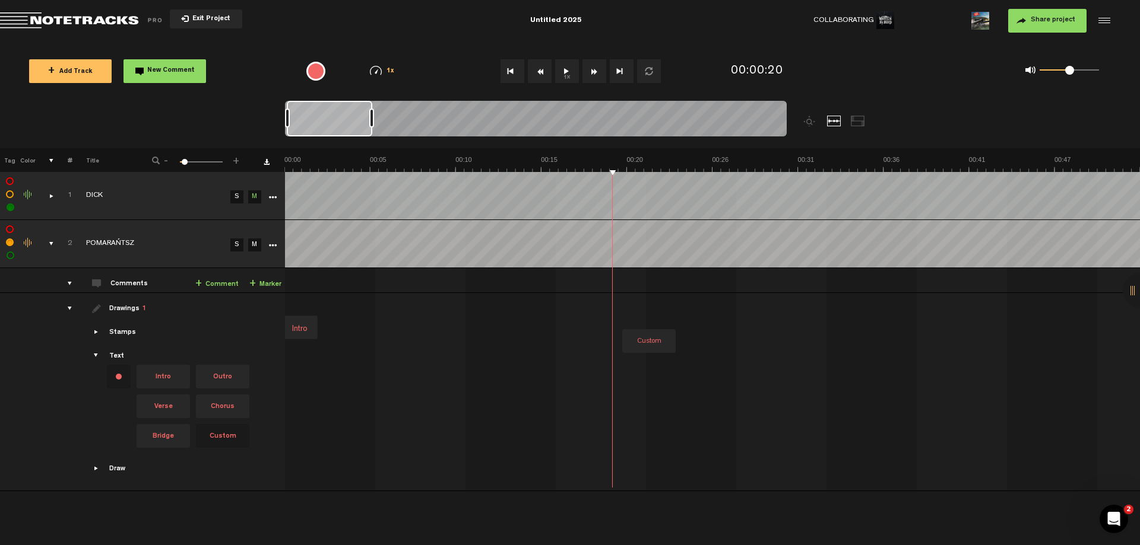
drag, startPoint x: 223, startPoint y: 432, endPoint x: 613, endPoint y: 285, distance: 416.0
click at [613, 285] on tbody "2 POMARAŃTSZ S M Export to Headliner Update Download Download original Export A…" at bounding box center [570, 355] width 1140 height 271
click at [629, 286] on td "2 POMARAŃTSZ S M POMARAŃTSZ by Written By Blood 0 collaborators" at bounding box center [712, 280] width 855 height 25
click at [561, 296] on td "Intro" at bounding box center [712, 392] width 855 height 198
click at [592, 326] on div at bounding box center [590, 329] width 55 height 17
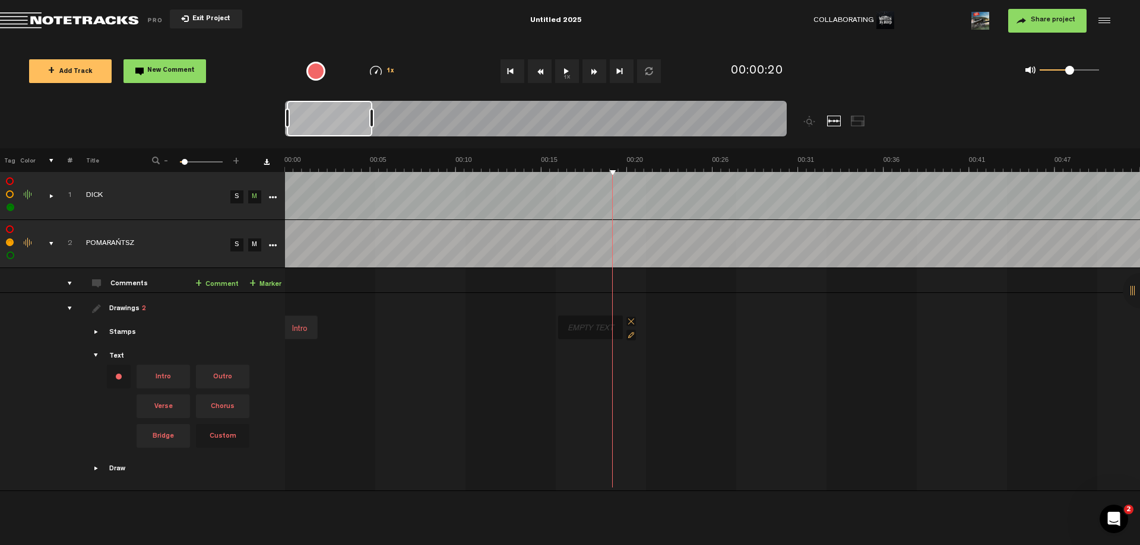
click at [592, 325] on div at bounding box center [590, 329] width 55 height 17
type input "Verse 1"
click at [580, 328] on div at bounding box center [590, 329] width 55 height 17
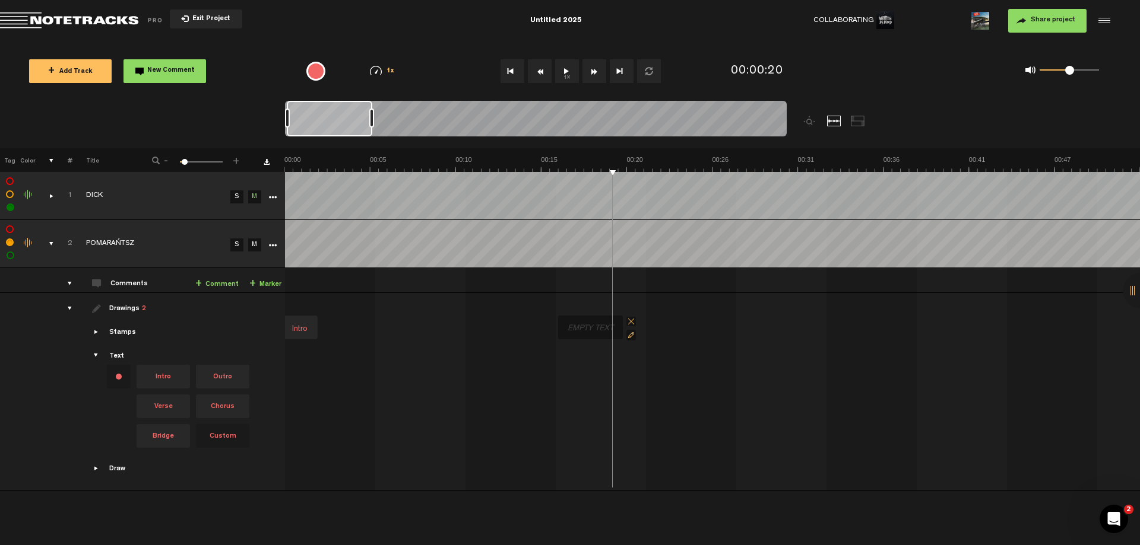
click at [630, 332] on span at bounding box center [630, 335] width 9 height 11
click at [592, 331] on input "text" at bounding box center [586, 331] width 47 height 16
type input "Verse 1"
drag, startPoint x: 577, startPoint y: 326, endPoint x: 630, endPoint y: 331, distance: 53.0
click at [630, 331] on div "Verse 1" at bounding box center [634, 333] width 36 height 17
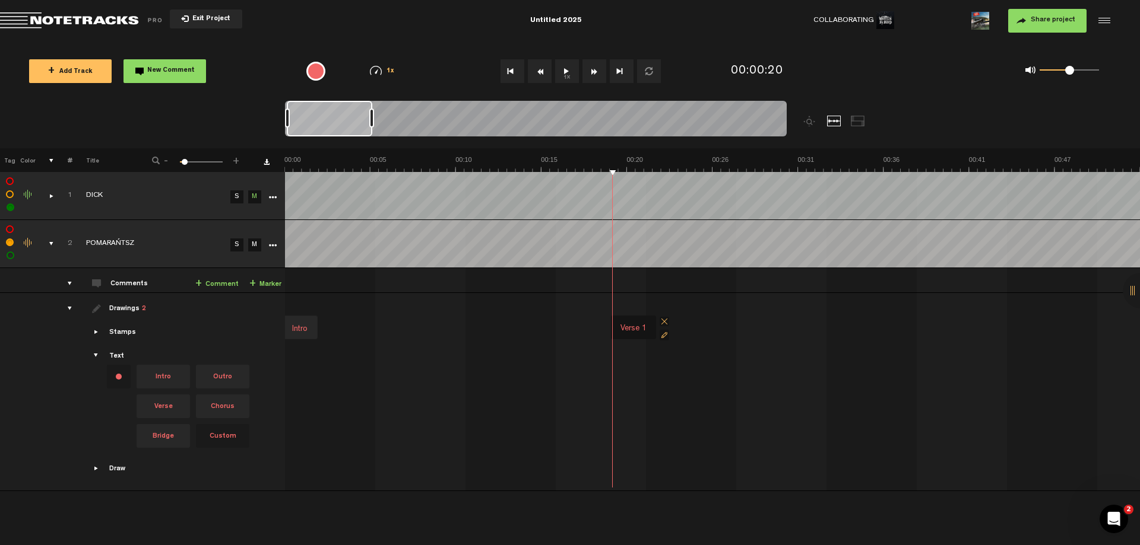
click at [567, 66] on button "1x" at bounding box center [567, 71] width 24 height 24
click at [567, 72] on button "1x" at bounding box center [567, 71] width 24 height 24
drag, startPoint x: 232, startPoint y: 432, endPoint x: 951, endPoint y: 299, distance: 731.0
click at [951, 299] on tr "Drawings 2 Stamps Text Intro +" at bounding box center [570, 392] width 1140 height 198
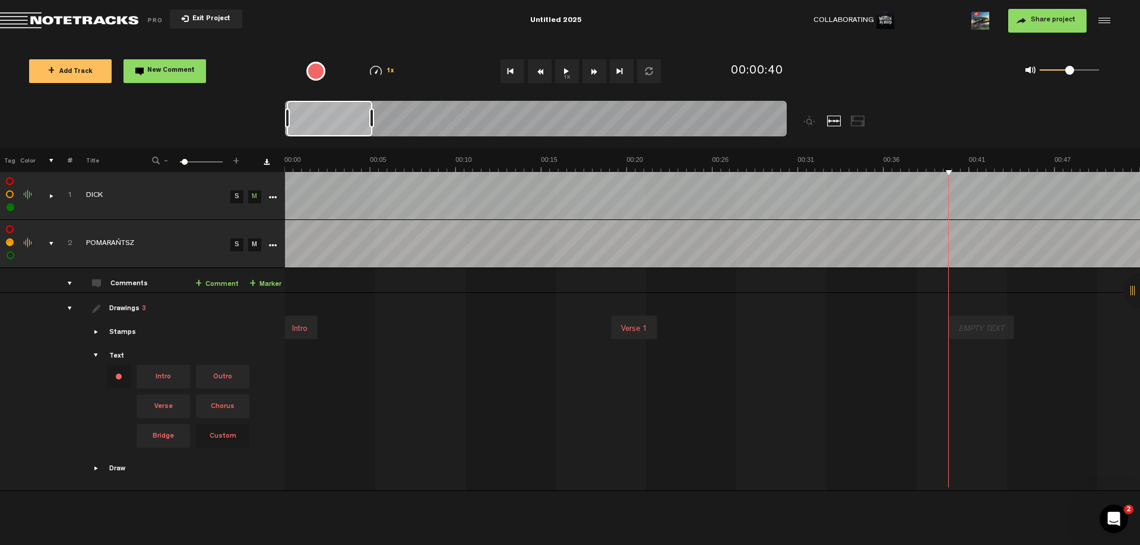
click at [982, 323] on div at bounding box center [980, 329] width 55 height 17
type input "Pre Chorus"
click at [572, 70] on button "1x" at bounding box center [567, 71] width 24 height 24
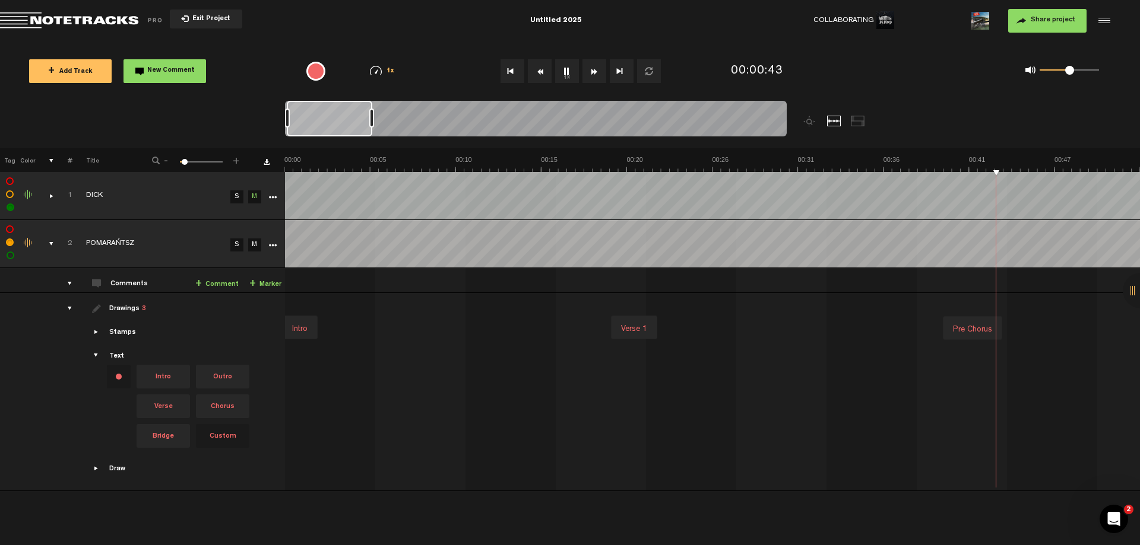
click at [963, 322] on div "Pre Chorus" at bounding box center [972, 330] width 49 height 17
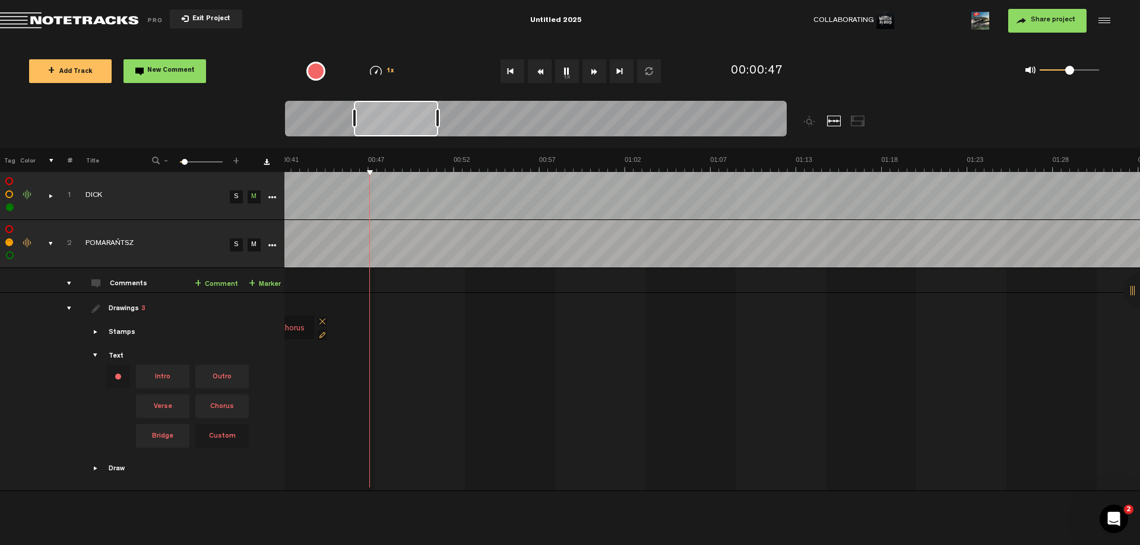
scroll to position [0, 699]
drag, startPoint x: 356, startPoint y: 116, endPoint x: 424, endPoint y: 133, distance: 70.3
click at [424, 133] on div at bounding box center [397, 119] width 84 height 36
click at [424, 118] on div at bounding box center [398, 119] width 83 height 36
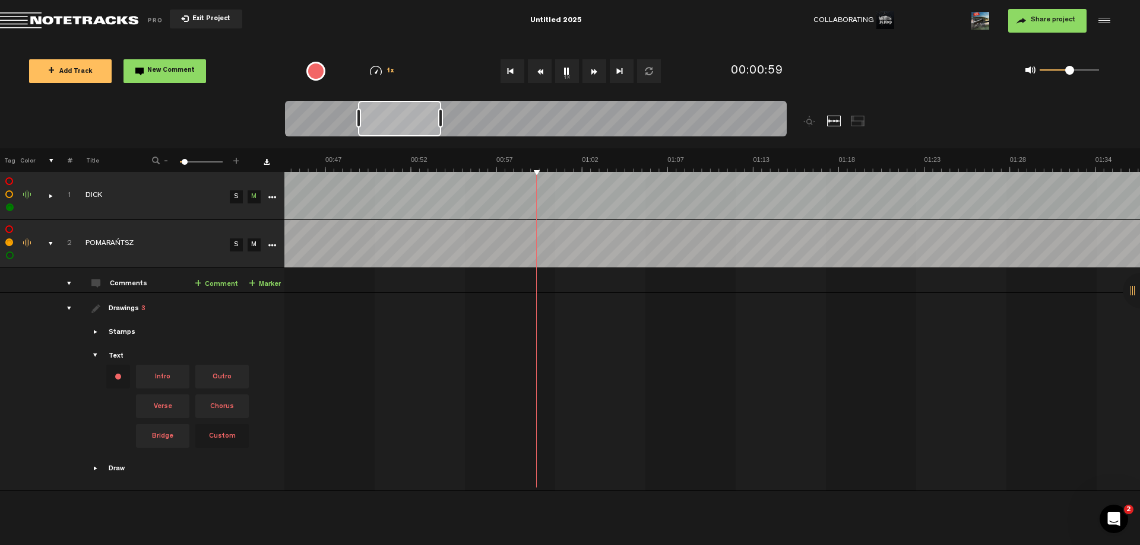
click at [563, 74] on button "1x" at bounding box center [567, 71] width 24 height 24
click at [223, 404] on span "Chorus" at bounding box center [221, 407] width 53 height 24
drag, startPoint x: 225, startPoint y: 399, endPoint x: 529, endPoint y: 305, distance: 318.8
click at [529, 305] on tr "Drawings 3 Stamps Text Intro +" at bounding box center [569, 392] width 1140 height 198
click at [566, 68] on button "1x" at bounding box center [567, 71] width 24 height 24
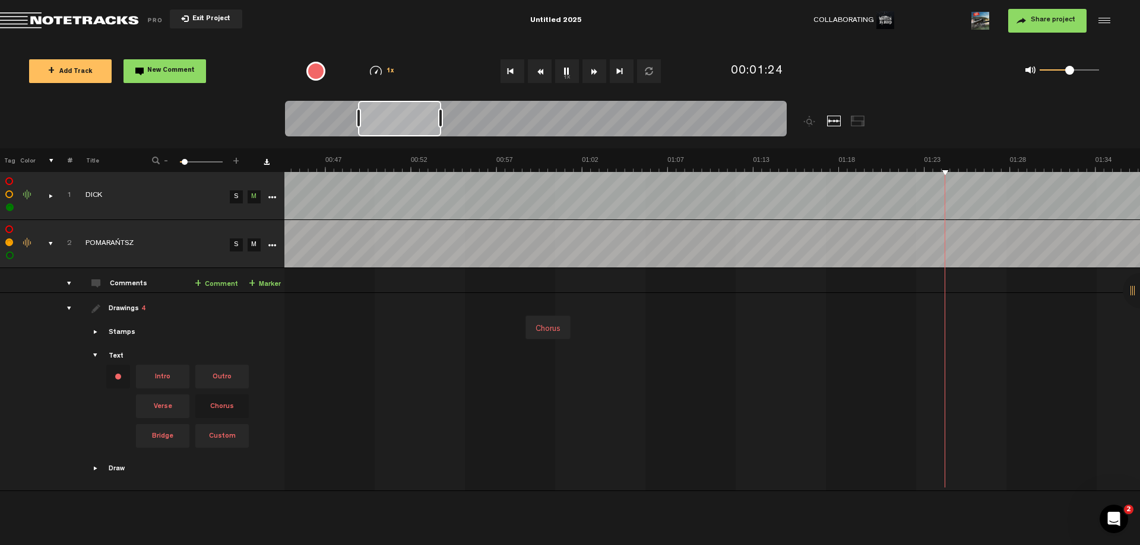
click at [568, 72] on button "1x" at bounding box center [567, 71] width 24 height 24
drag, startPoint x: 426, startPoint y: 118, endPoint x: 450, endPoint y: 123, distance: 24.9
click at [450, 123] on div at bounding box center [421, 119] width 82 height 36
click at [563, 74] on button "1x" at bounding box center [567, 71] width 24 height 24
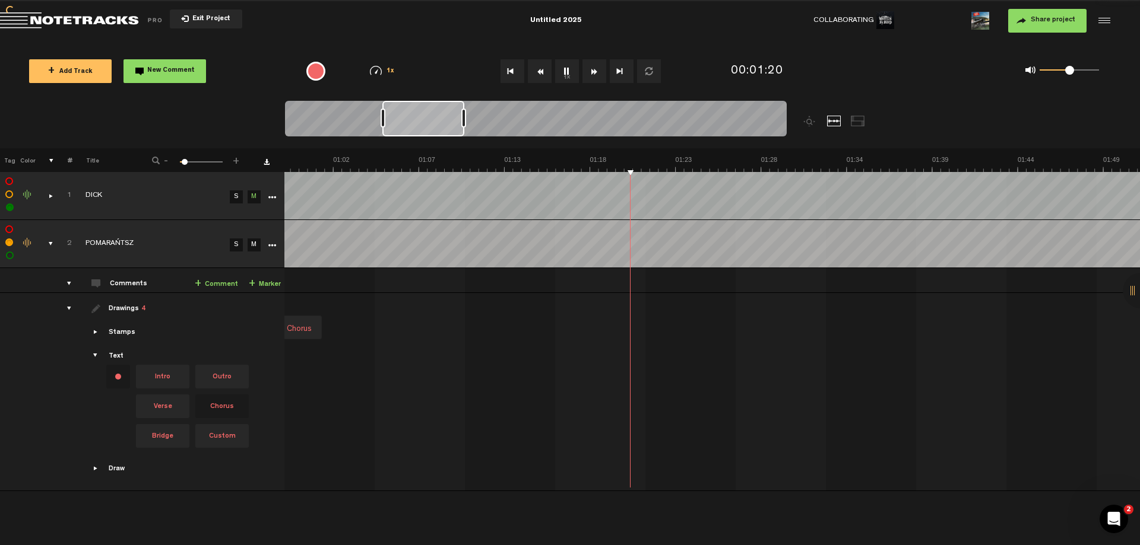
click at [566, 73] on button "1x" at bounding box center [567, 71] width 24 height 24
click at [224, 436] on span "Custom" at bounding box center [221, 436] width 53 height 24
drag, startPoint x: 224, startPoint y: 434, endPoint x: 632, endPoint y: 288, distance: 432.9
click at [632, 288] on tbody "2 POMARAŃTSZ S M Export to Headliner Update Download Download original Export A…" at bounding box center [569, 355] width 1140 height 271
click at [636, 281] on td "2 POMARAŃTSZ S M POMARAŃTSZ by Written By Blood 0 collaborators" at bounding box center [711, 280] width 855 height 25
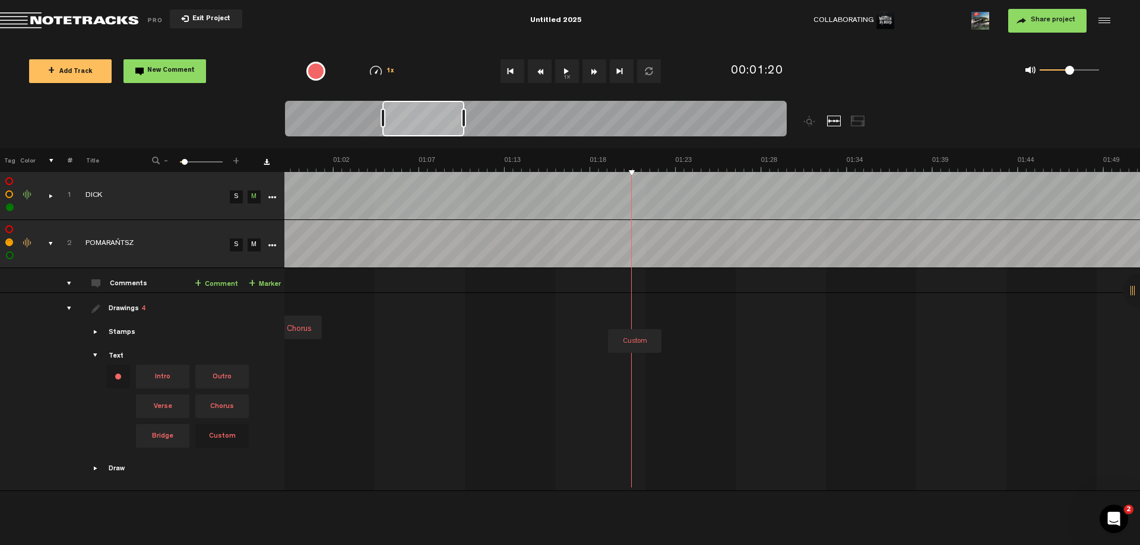
click at [607, 293] on td "Intro Verse 1 Pre Chorus Chorus" at bounding box center [711, 392] width 855 height 198
click at [637, 323] on div at bounding box center [637, 329] width 55 height 17
click at [637, 323] on div at bounding box center [636, 329] width 55 height 17
type input "Post Chorus"
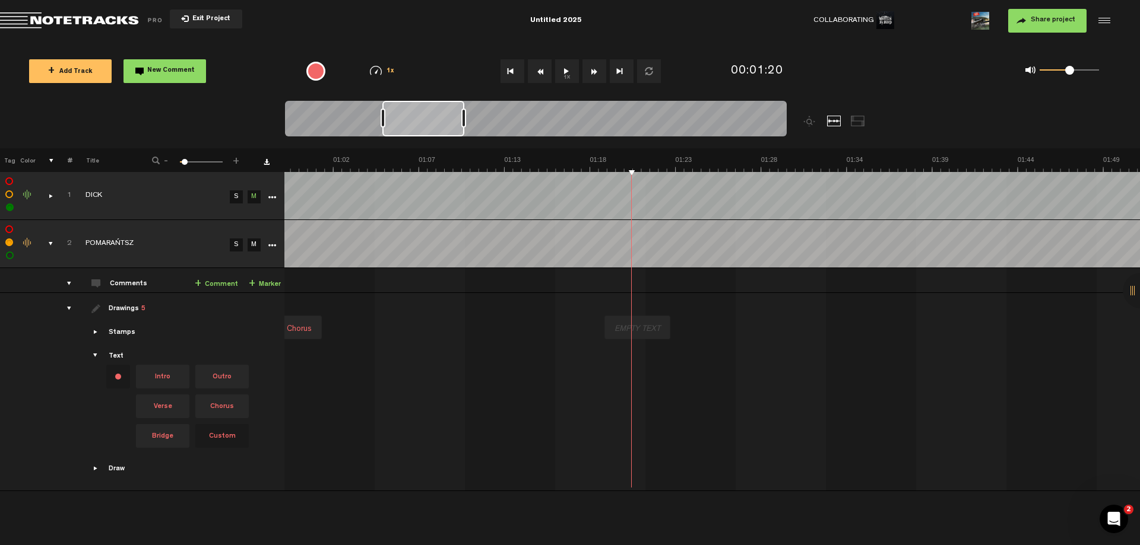
click at [637, 323] on div at bounding box center [637, 329] width 55 height 17
click at [637, 323] on div at bounding box center [636, 329] width 55 height 17
type input "Post Chorus"
click at [564, 73] on button "1x" at bounding box center [567, 71] width 24 height 24
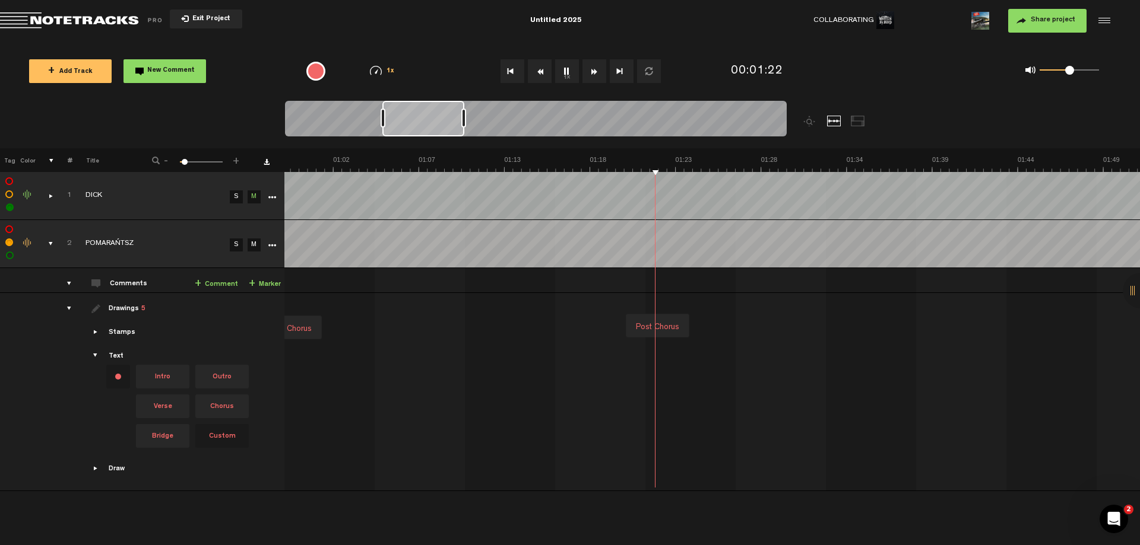
drag, startPoint x: 658, startPoint y: 322, endPoint x: 669, endPoint y: 319, distance: 11.8
click at [669, 319] on div "Post Chorus" at bounding box center [657, 327] width 53 height 17
click at [570, 73] on button "1x" at bounding box center [567, 71] width 24 height 24
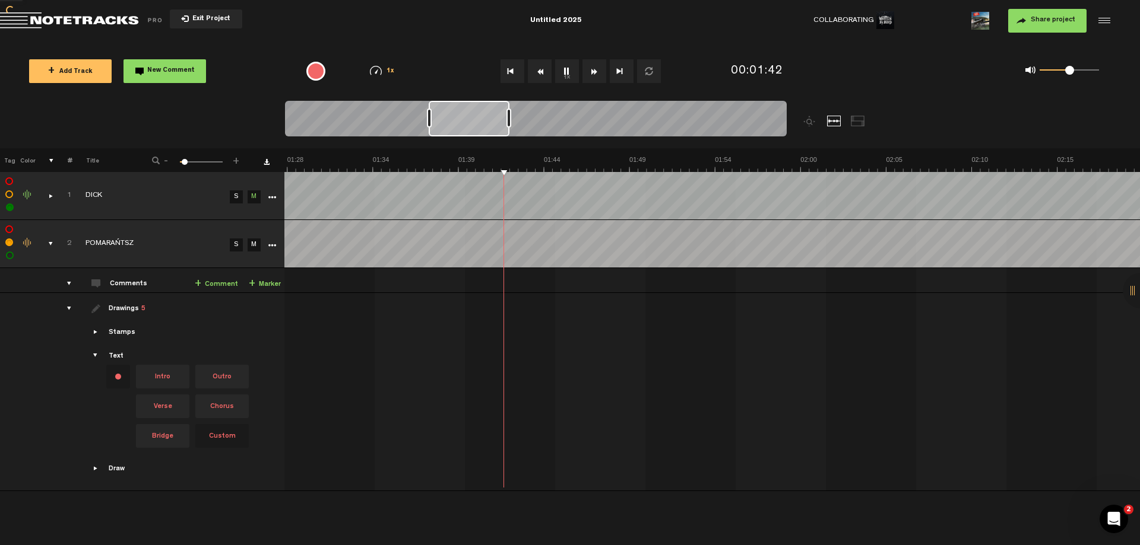
drag, startPoint x: 442, startPoint y: 120, endPoint x: 488, endPoint y: 129, distance: 47.1
click at [488, 129] on div at bounding box center [469, 119] width 81 height 36
click at [564, 78] on button "1x" at bounding box center [567, 71] width 24 height 24
click at [164, 434] on span "Bridge" at bounding box center [162, 436] width 53 height 24
drag, startPoint x: 189, startPoint y: 436, endPoint x: 493, endPoint y: 282, distance: 340.8
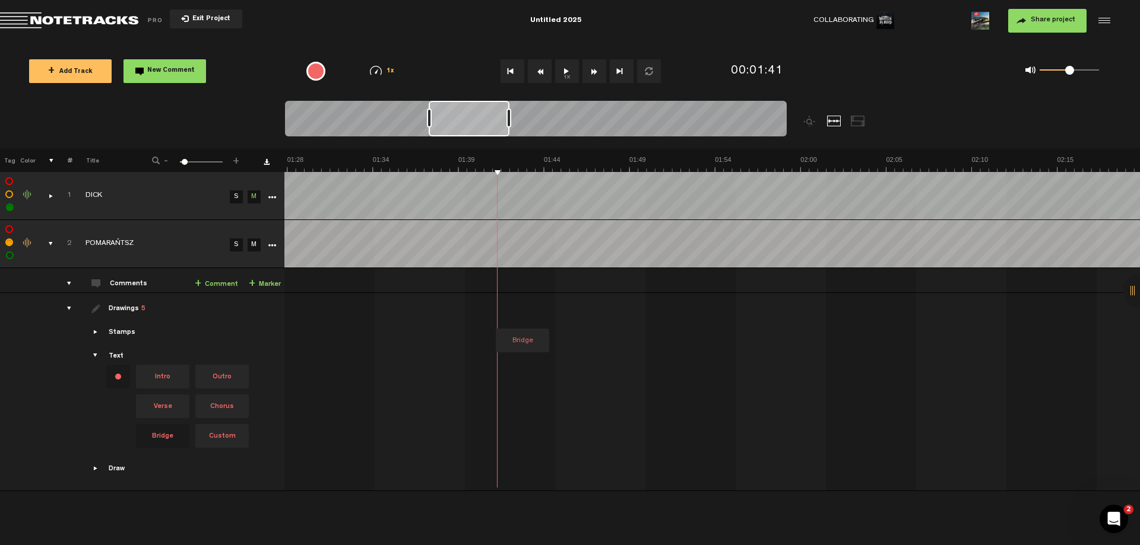
click at [493, 282] on tbody "2 POMARAŃTSZ S M Export to Headliner Update Download Download original Export A…" at bounding box center [569, 355] width 1140 height 271
click at [472, 296] on td "Intro Verse 1 Pre Chorus Chorus Post Chorus" at bounding box center [711, 392] width 855 height 198
click at [573, 69] on button "1x" at bounding box center [567, 71] width 24 height 24
drag, startPoint x: 491, startPoint y: 324, endPoint x: 518, endPoint y: 325, distance: 26.7
click at [518, 325] on div "Bridge" at bounding box center [518, 330] width 33 height 17
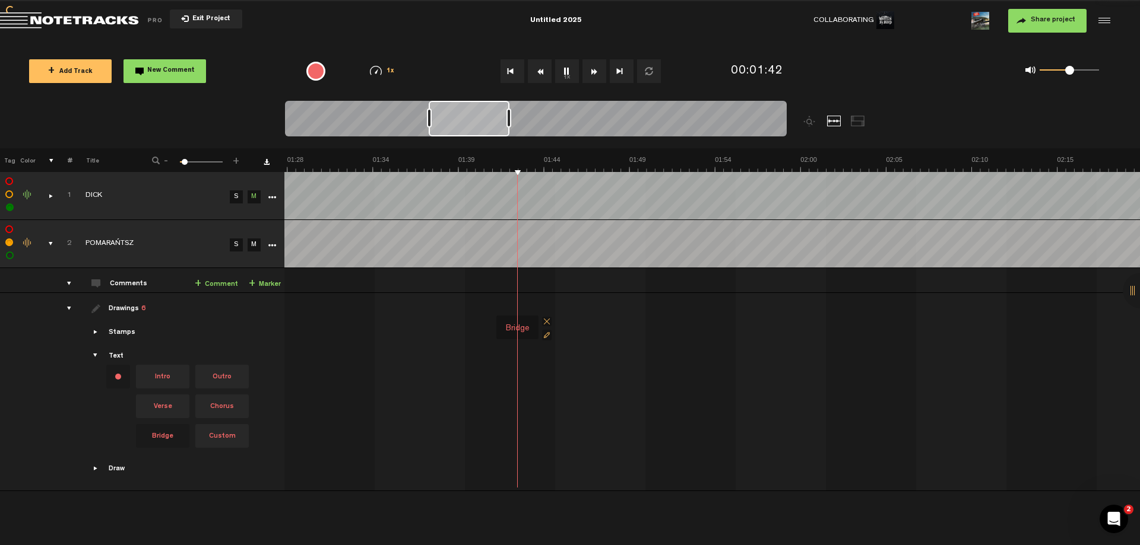
click at [572, 74] on button "1x" at bounding box center [567, 71] width 24 height 24
click at [564, 73] on button "1x" at bounding box center [567, 71] width 24 height 24
drag, startPoint x: 497, startPoint y: 128, endPoint x: 545, endPoint y: 131, distance: 47.6
click at [545, 131] on div at bounding box center [526, 119] width 80 height 36
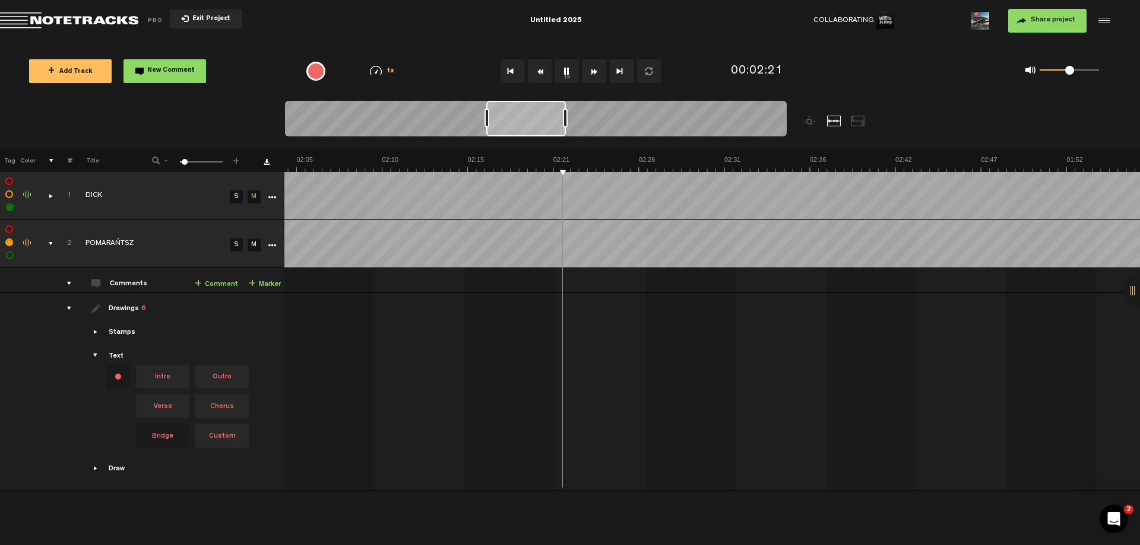
click at [570, 71] on button "1x" at bounding box center [567, 71] width 24 height 24
click at [564, 70] on button "1x" at bounding box center [567, 71] width 24 height 24
click at [565, 69] on button "1x" at bounding box center [567, 71] width 24 height 24
click at [219, 437] on span "Custom" at bounding box center [221, 436] width 53 height 24
drag, startPoint x: 220, startPoint y: 433, endPoint x: 542, endPoint y: 291, distance: 352.4
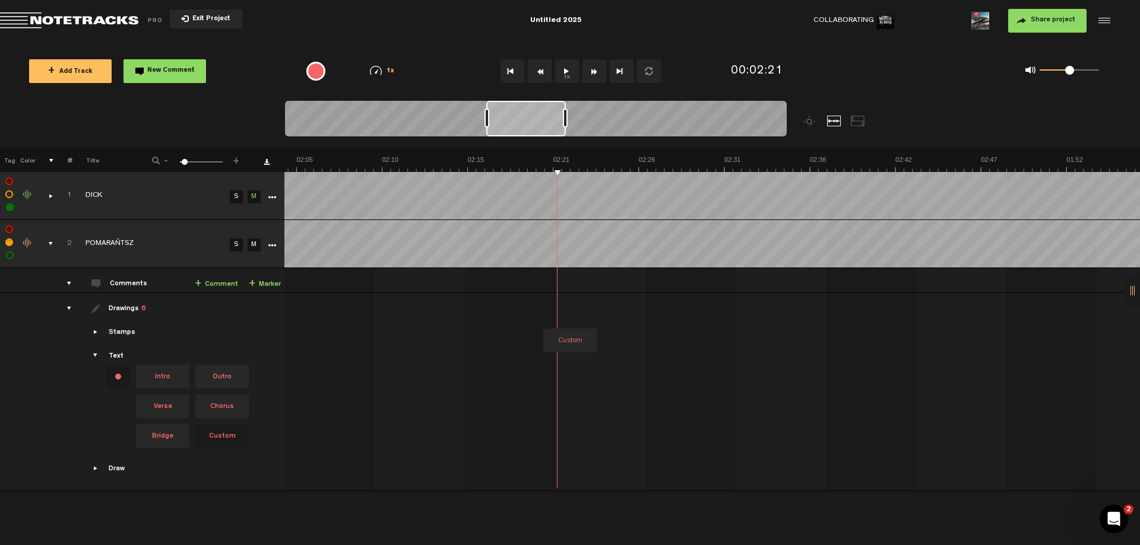
click at [542, 291] on tbody "2 POMARAŃTSZ S M Export to Headliner Update Download Download original Export A…" at bounding box center [569, 355] width 1140 height 271
click at [519, 302] on td "Intro Verse 1 Pre Chorus Chorus Post Chorus Bridge" at bounding box center [711, 392] width 855 height 198
click at [541, 322] on div at bounding box center [548, 329] width 55 height 17
type input "Pre Chorus 2"
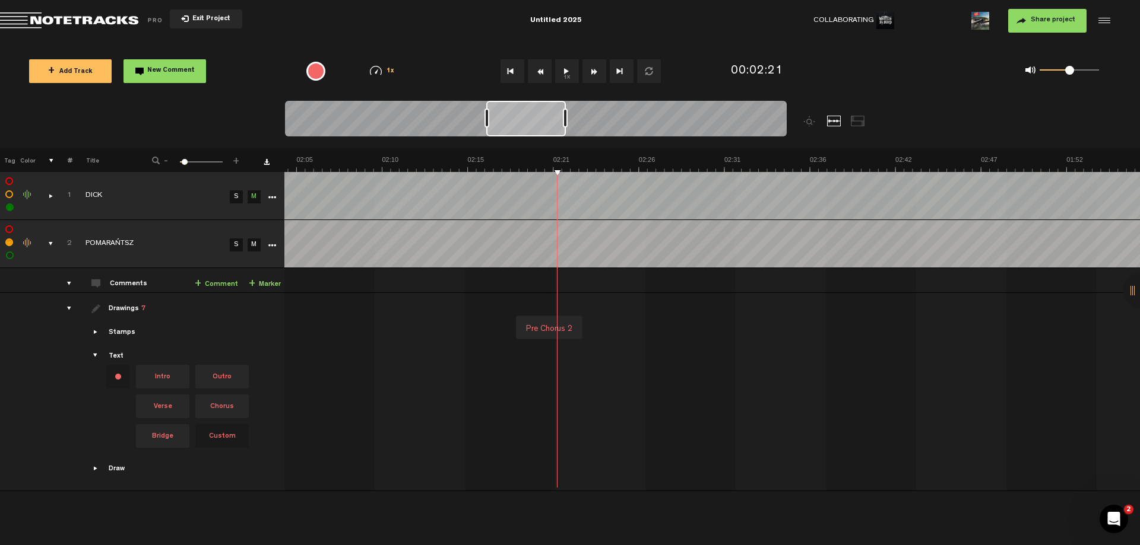
click at [548, 322] on div "Pre Chorus 2" at bounding box center [549, 329] width 56 height 17
click at [510, 333] on div "Intro Verse 1 Pre Chorus Chorus Post Chorus Bridge Pre Chorus 2" at bounding box center [811, 328] width 5132 height 50
click at [570, 84] on div "1x" at bounding box center [574, 71] width 302 height 42
click at [570, 77] on button "1x" at bounding box center [567, 71] width 24 height 24
drag, startPoint x: 565, startPoint y: 323, endPoint x: 591, endPoint y: 321, distance: 25.6
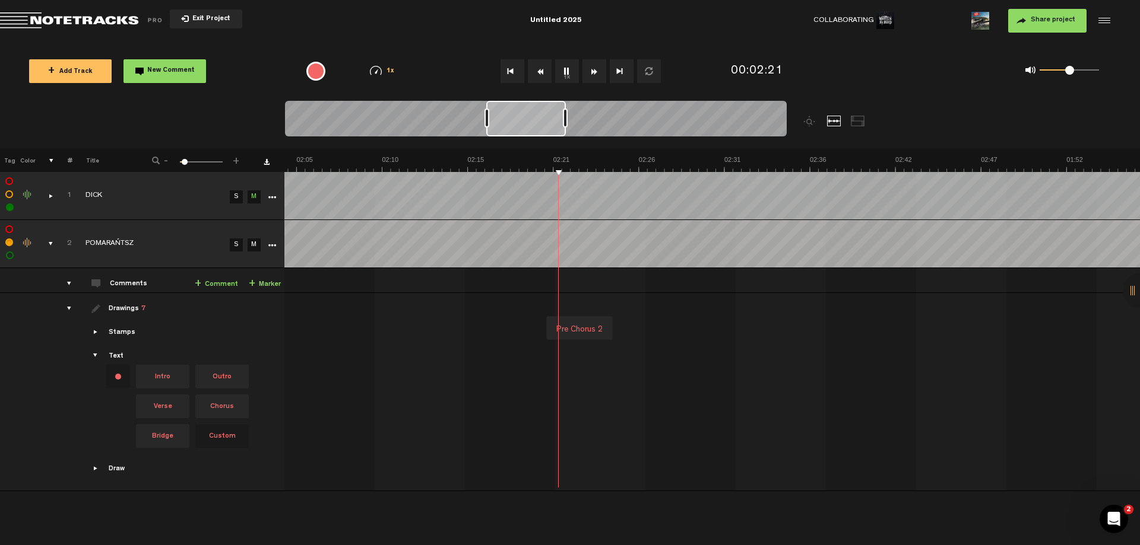
click at [591, 322] on div "Pre Chorus 2" at bounding box center [579, 330] width 56 height 17
click at [560, 73] on button "1x" at bounding box center [567, 71] width 24 height 24
click at [219, 401] on span "Chorus" at bounding box center [221, 407] width 53 height 24
drag, startPoint x: 261, startPoint y: 405, endPoint x: 726, endPoint y: 296, distance: 477.8
click at [726, 296] on tr "Drawings 7 Stamps Text Intro +" at bounding box center [569, 392] width 1140 height 198
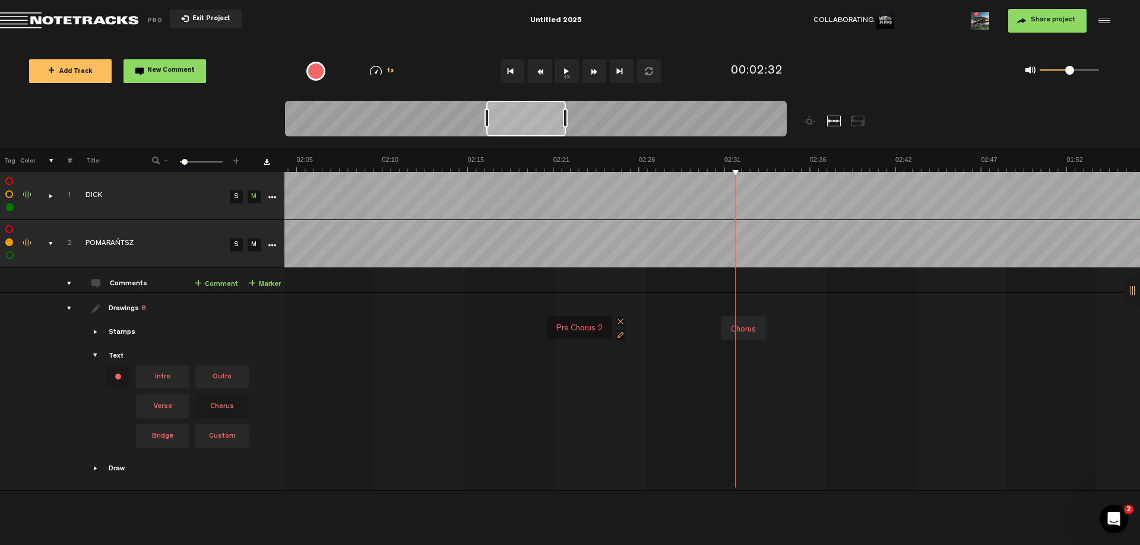
click at [738, 325] on div "Chorus" at bounding box center [743, 330] width 34 height 17
click at [572, 73] on button "1x" at bounding box center [567, 71] width 24 height 24
drag, startPoint x: 540, startPoint y: 125, endPoint x: 580, endPoint y: 125, distance: 41.0
click at [580, 125] on div at bounding box center [566, 119] width 78 height 36
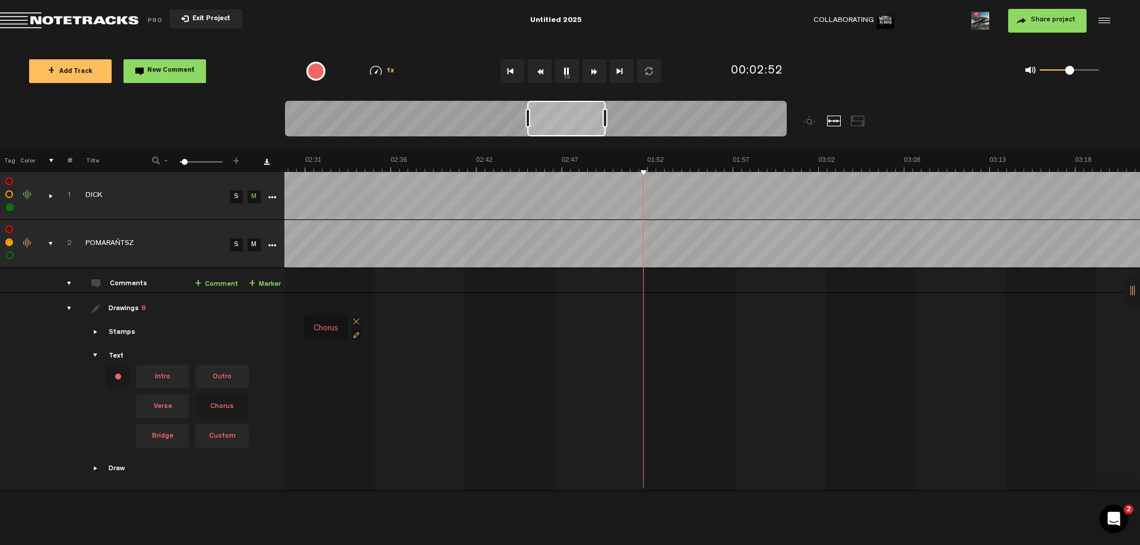
click at [564, 78] on button "1x" at bounding box center [567, 71] width 24 height 24
click at [564, 64] on button "1x" at bounding box center [567, 71] width 24 height 24
click at [568, 79] on button "1x" at bounding box center [567, 71] width 24 height 24
click at [568, 78] on button "1x" at bounding box center [567, 71] width 24 height 24
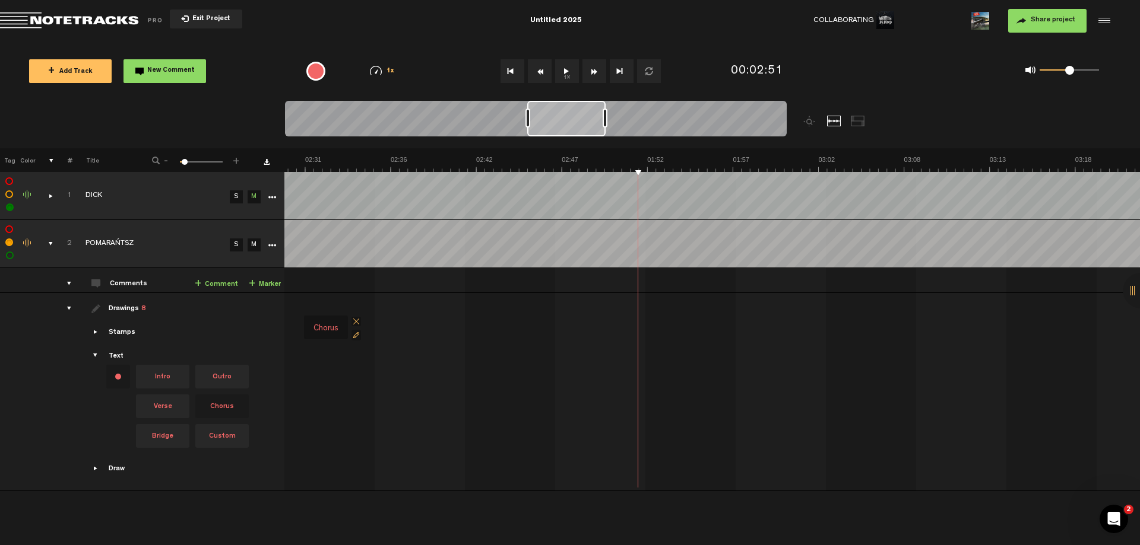
click at [224, 427] on span "Custom" at bounding box center [221, 436] width 53 height 24
drag, startPoint x: 224, startPoint y: 432, endPoint x: 616, endPoint y: 281, distance: 419.5
click at [616, 281] on tbody "2 POMARAŃTSZ S M Export to Headliner Update Download Download original Export A…" at bounding box center [569, 355] width 1140 height 271
click at [623, 283] on td "2 POMARAŃTSZ S M POMARAŃTSZ by Written By Blood 0 collaborators" at bounding box center [711, 280] width 855 height 25
click at [584, 307] on div "Intro Verse 1 Pre Chorus Chorus Post Chorus Bridge Pre Chorus 2 Chorus" at bounding box center [392, 328] width 5132 height 50
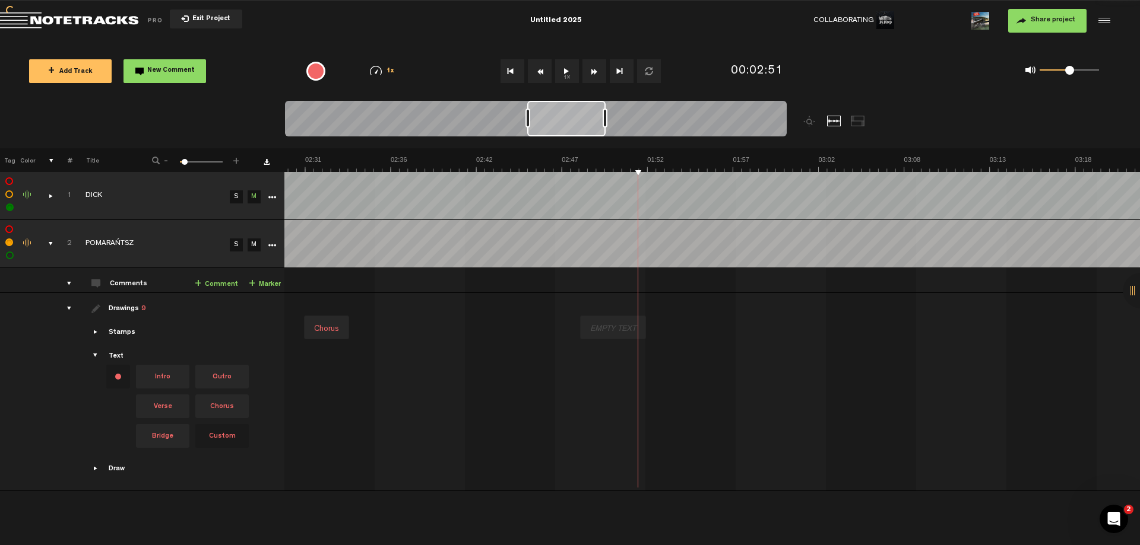
click at [607, 330] on div at bounding box center [612, 329] width 55 height 17
click at [610, 329] on input "Chorus" at bounding box center [608, 331] width 47 height 16
type input "Chorus modulation"
click at [570, 307] on div "Intro Verse 1 Pre Chorus Chorus Post Chorus Bridge Pre Chorus 2 Chorus Chorus m…" at bounding box center [392, 328] width 5132 height 50
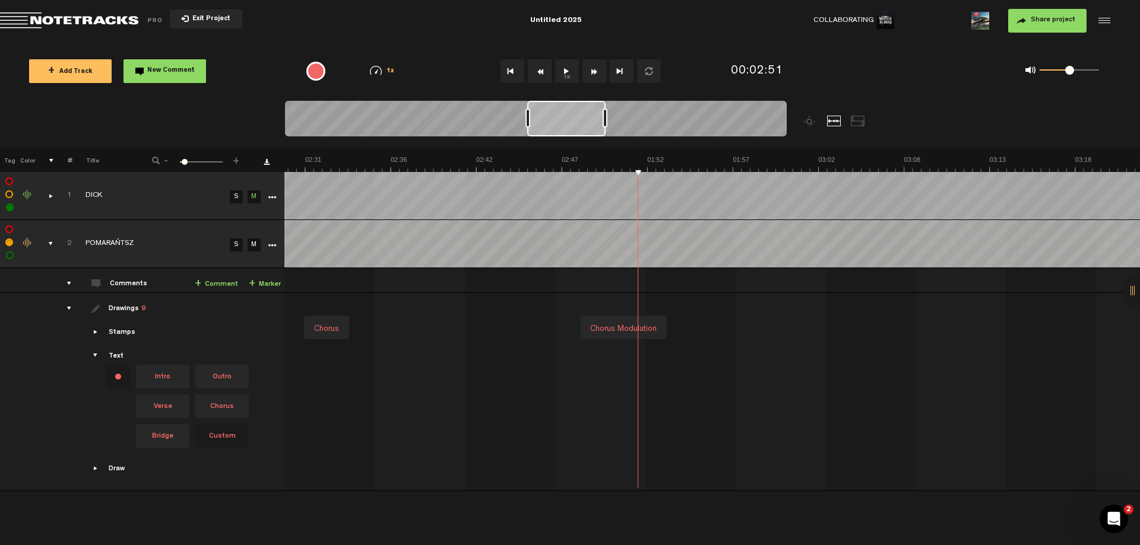
click at [600, 304] on div "Intro Verse 1 Pre Chorus Chorus Post Chorus Bridge Pre Chorus 2 Chorus Chorus m…" at bounding box center [392, 328] width 5132 height 50
drag, startPoint x: 611, startPoint y: 323, endPoint x: 627, endPoint y: 327, distance: 16.6
click at [627, 327] on div "Chorus modulation" at bounding box center [640, 333] width 76 height 17
click at [568, 79] on button "1x" at bounding box center [567, 71] width 24 height 24
drag, startPoint x: 653, startPoint y: 326, endPoint x: 693, endPoint y: 325, distance: 39.2
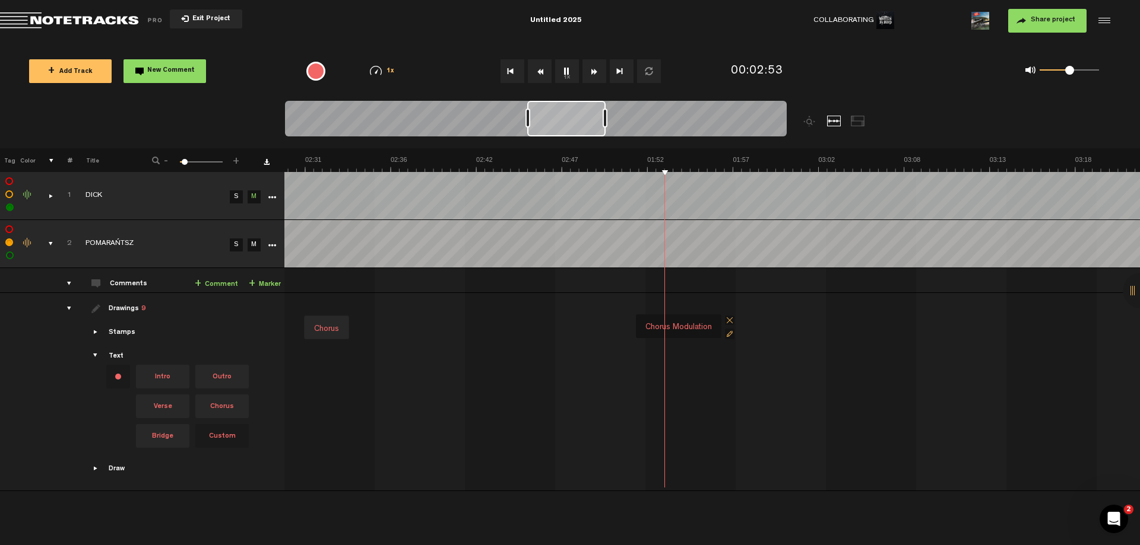
click at [693, 325] on div "Chorus modulation" at bounding box center [678, 327] width 76 height 17
drag, startPoint x: 565, startPoint y: 122, endPoint x: 616, endPoint y: 130, distance: 51.6
click at [616, 130] on div at bounding box center [615, 119] width 77 height 36
drag, startPoint x: 243, startPoint y: 375, endPoint x: 452, endPoint y: 297, distance: 223.1
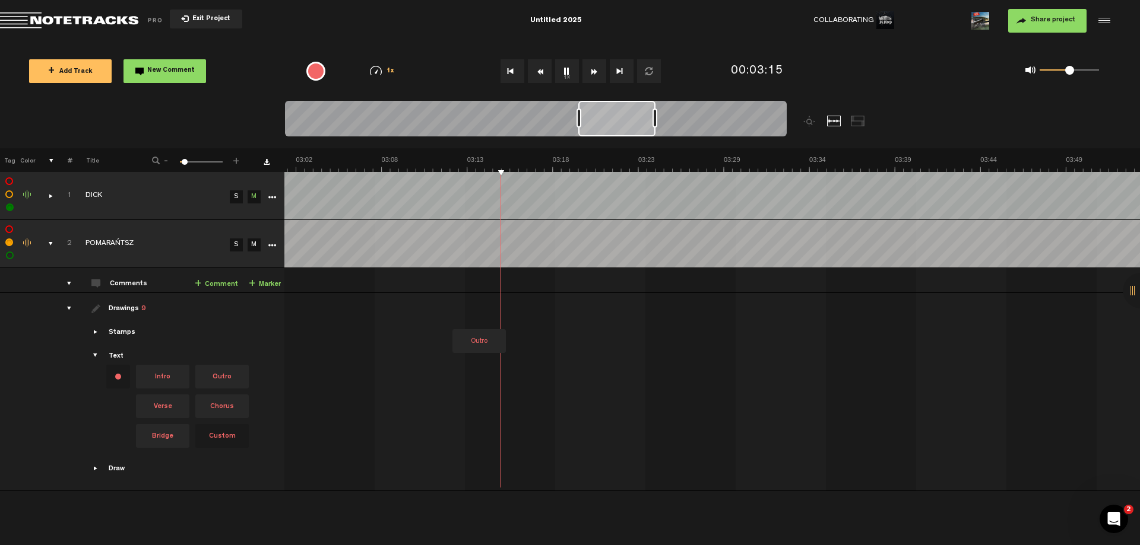
click at [452, 297] on tr "Drawings 9 Stamps Text Intro +" at bounding box center [569, 392] width 1140 height 198
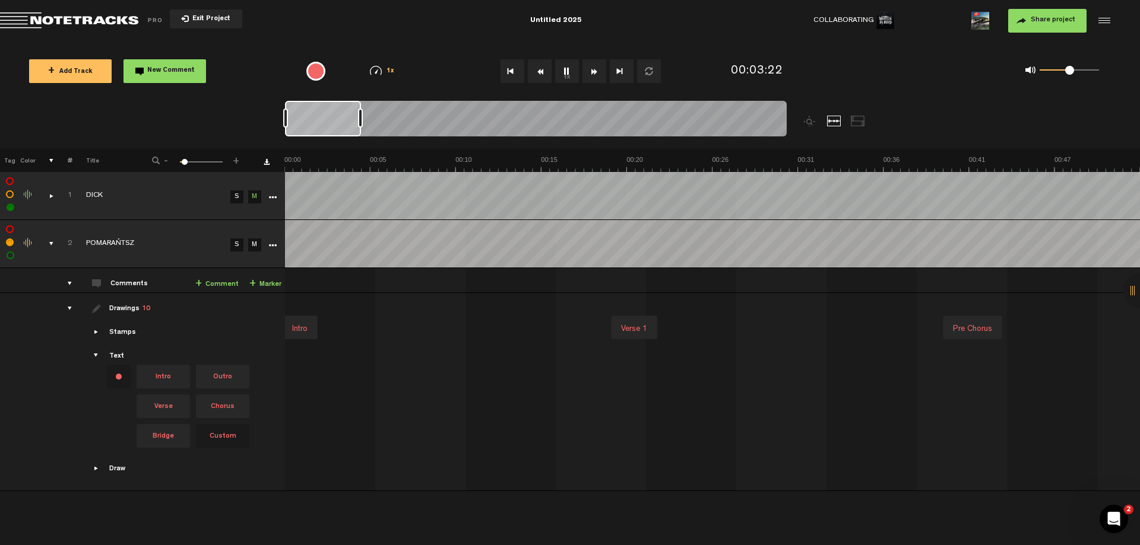
scroll to position [0, 2975]
drag, startPoint x: 524, startPoint y: 125, endPoint x: 296, endPoint y: 115, distance: 228.1
click at [296, 115] on div at bounding box center [323, 119] width 76 height 36
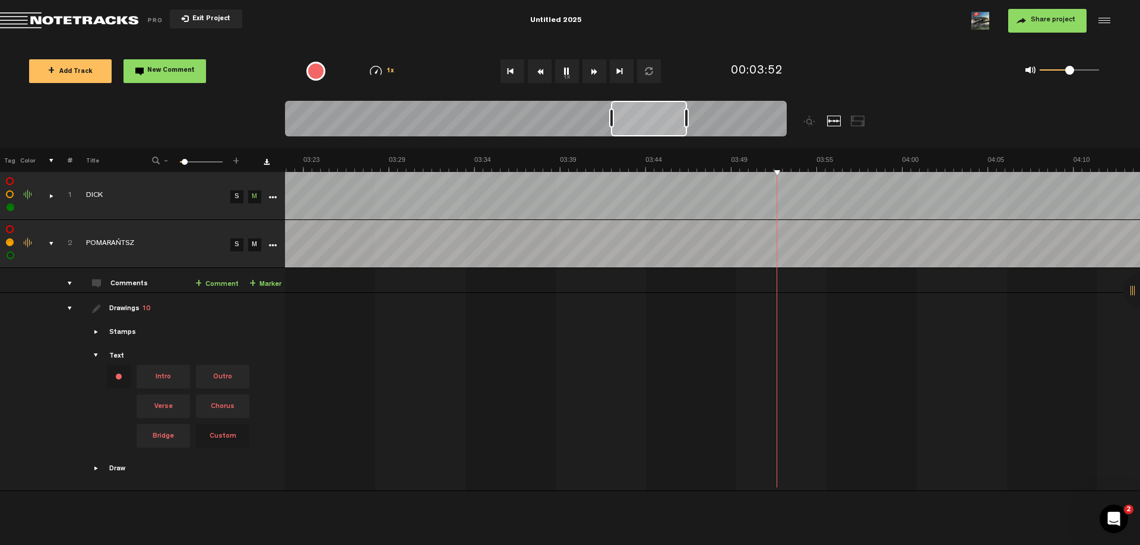
click at [568, 72] on button "1x" at bounding box center [567, 71] width 24 height 24
click at [515, 69] on button "Go to beginning" at bounding box center [512, 71] width 24 height 24
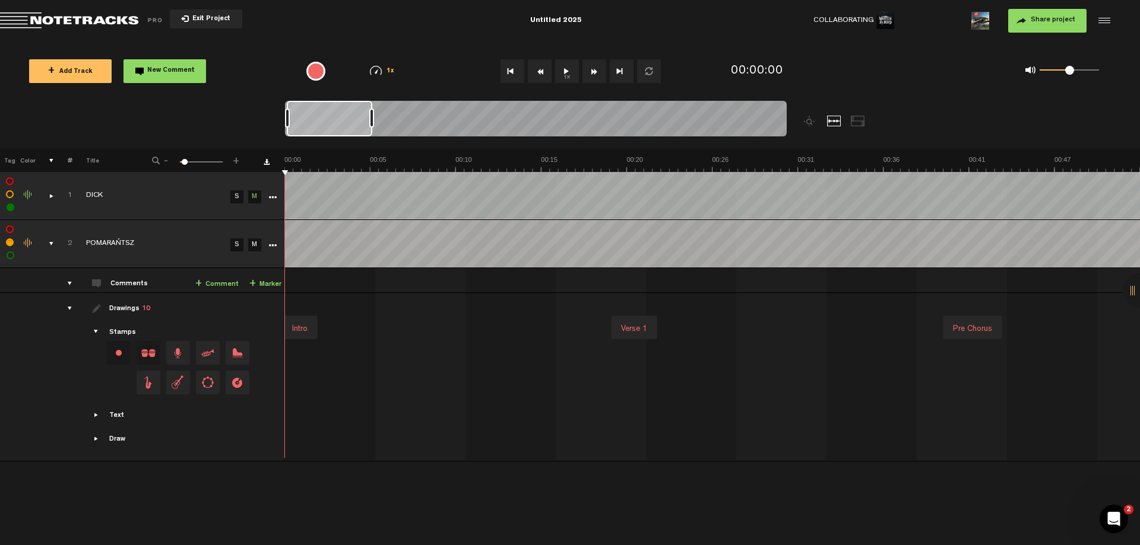
click at [51, 196] on div "comments, stamps & drawings" at bounding box center [46, 196] width 18 height 12
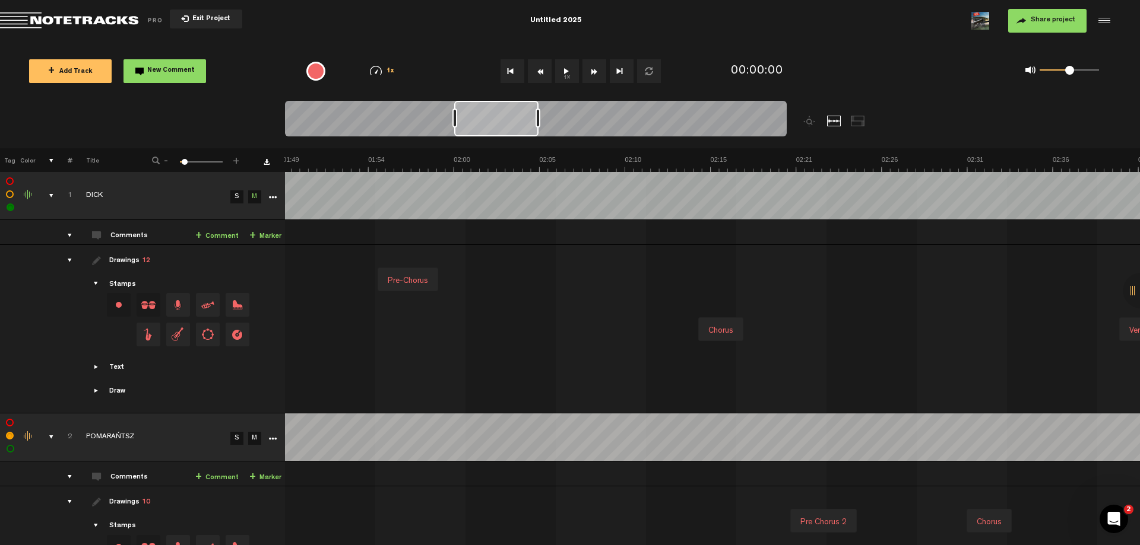
scroll to position [0, 1372]
drag, startPoint x: 360, startPoint y: 120, endPoint x: 494, endPoint y: 110, distance: 134.5
click at [494, 110] on div at bounding box center [496, 119] width 84 height 36
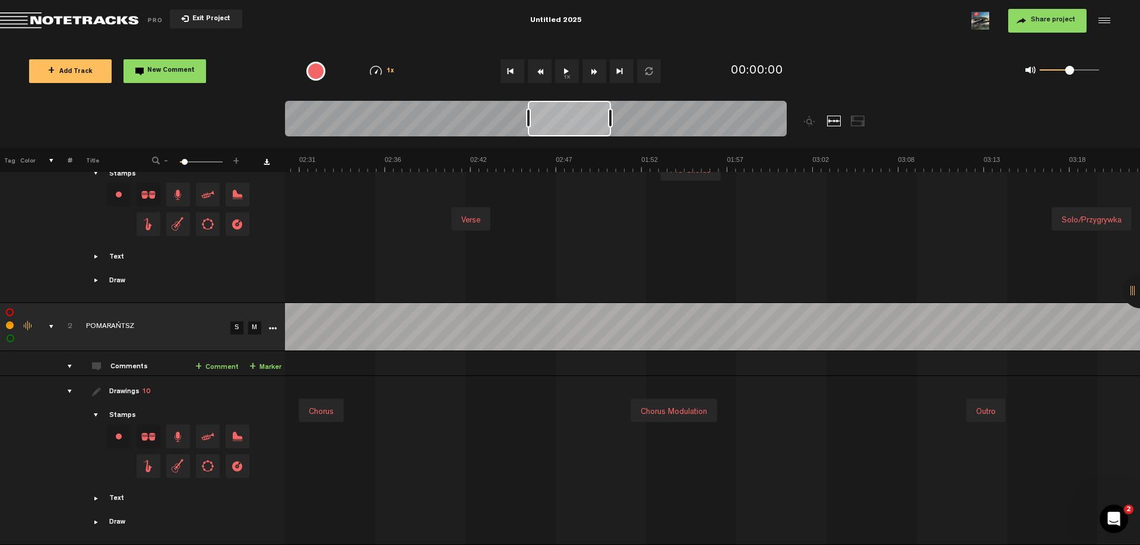
scroll to position [0, 2466]
drag, startPoint x: 481, startPoint y: 123, endPoint x: 581, endPoint y: 132, distance: 100.8
click at [581, 132] on div at bounding box center [569, 119] width 83 height 36
click at [686, 404] on div "Chorus modulation" at bounding box center [674, 412] width 76 height 17
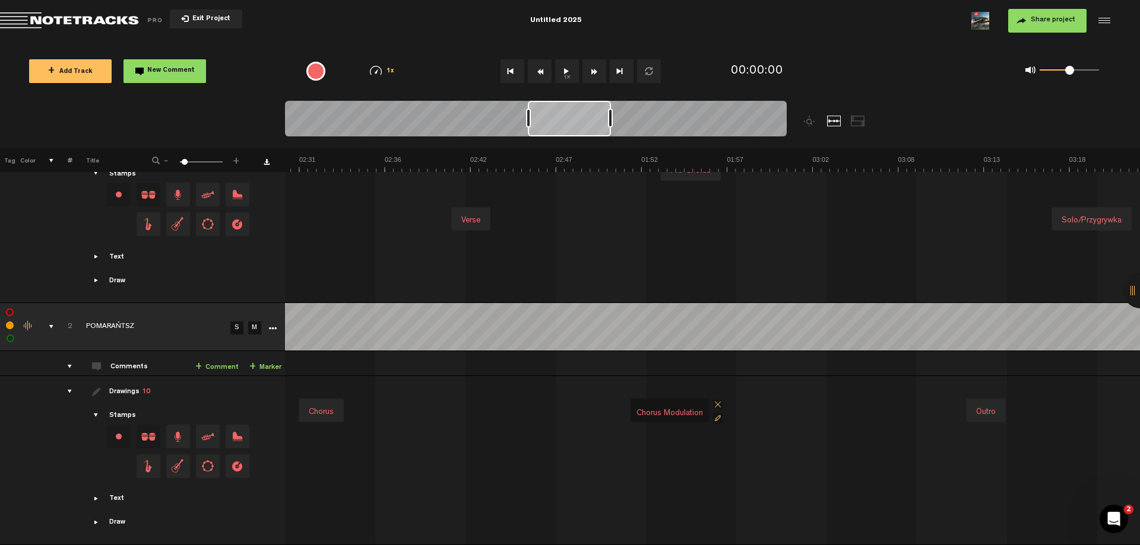
drag, startPoint x: 702, startPoint y: 404, endPoint x: 665, endPoint y: 408, distance: 37.7
click at [665, 408] on input "Chorus modulation" at bounding box center [669, 414] width 69 height 16
type input "Chorus modulacja"
